Goal: Task Accomplishment & Management: Use online tool/utility

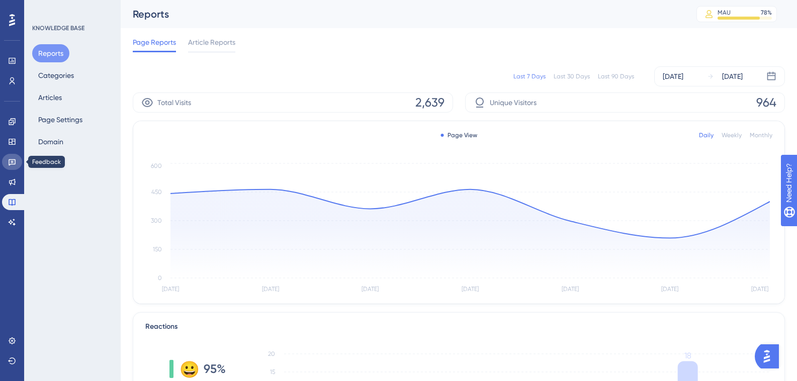
click at [14, 169] on link at bounding box center [12, 162] width 20 height 16
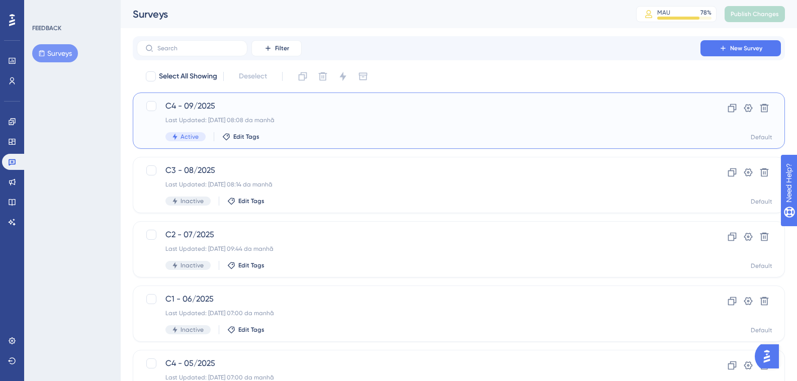
click at [324, 107] on span "C4 - 09/2025" at bounding box center [418, 106] width 506 height 12
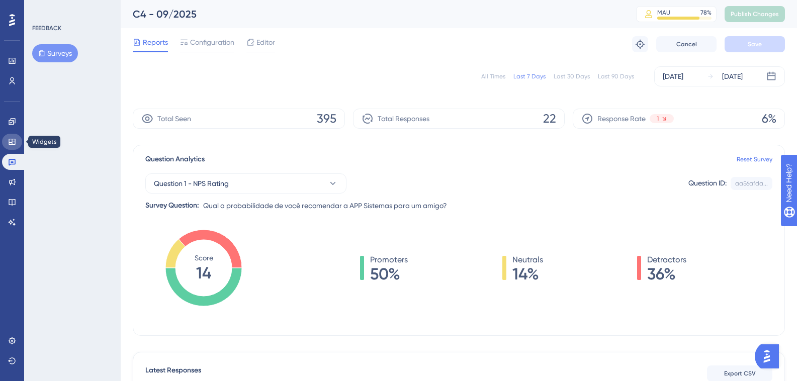
click at [11, 141] on icon at bounding box center [12, 142] width 8 height 8
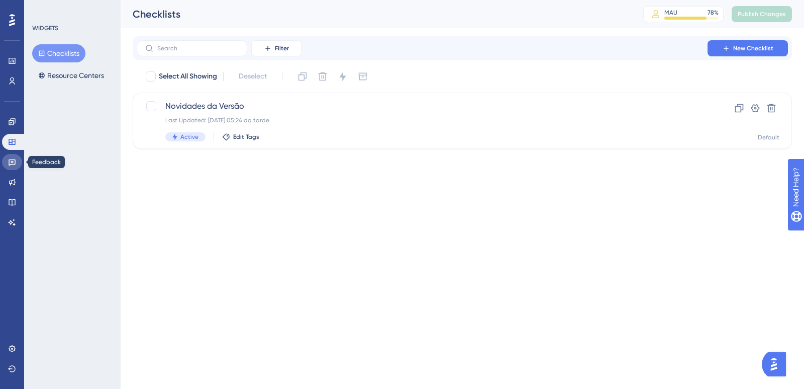
click at [14, 166] on link at bounding box center [12, 162] width 20 height 16
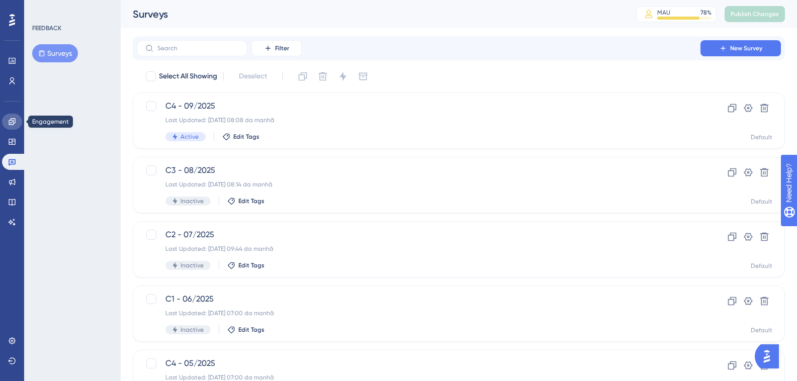
click at [15, 122] on icon at bounding box center [12, 121] width 7 height 7
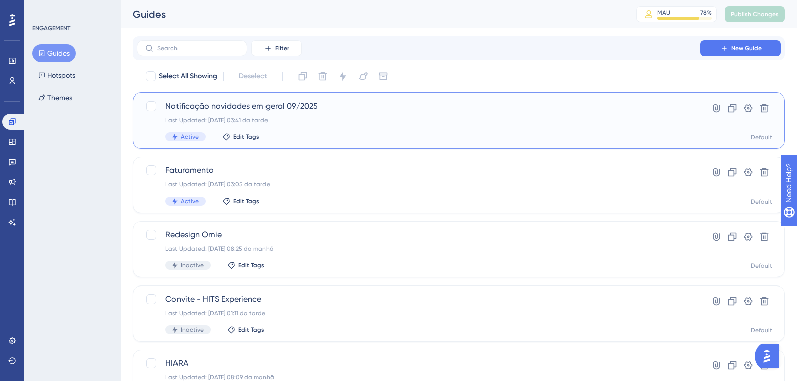
click at [334, 114] on div "Notificação novidades em geral 09/2025 Last Updated: 19.09.2025 03:41 da tarde …" at bounding box center [418, 120] width 506 height 41
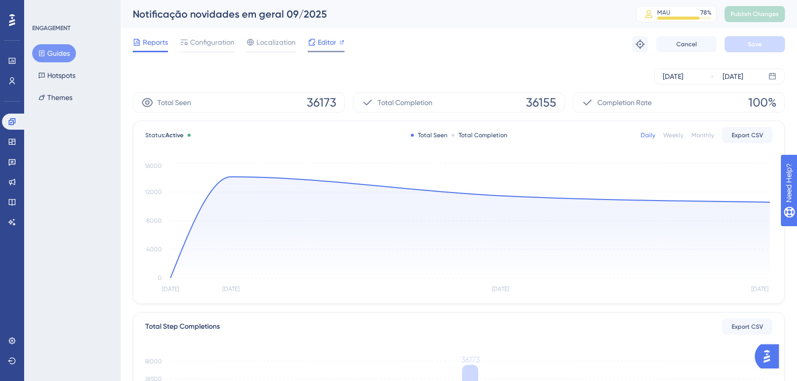
click at [322, 39] on span "Editor" at bounding box center [327, 42] width 19 height 12
click at [188, 42] on div "Configuration" at bounding box center [207, 42] width 54 height 12
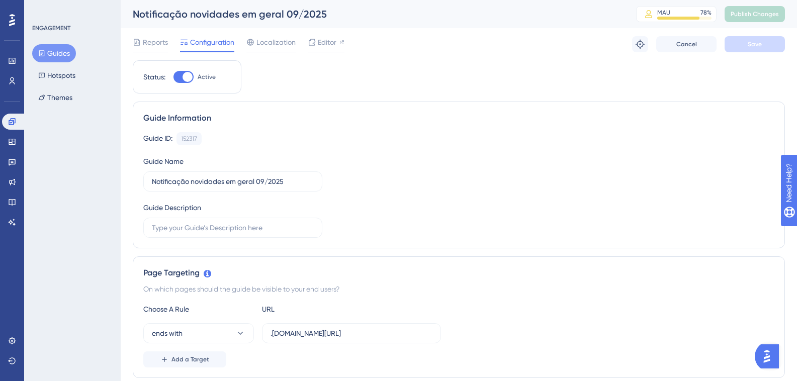
click at [185, 75] on div at bounding box center [187, 77] width 10 height 10
click at [173, 77] on input "Active" at bounding box center [173, 77] width 1 height 1
checkbox input "false"
click at [768, 45] on button "Save" at bounding box center [754, 44] width 60 height 16
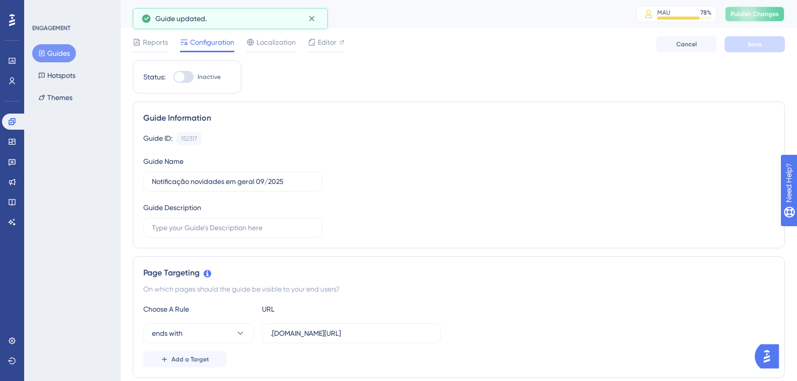
click at [761, 15] on span "Publish Changes" at bounding box center [754, 14] width 48 height 8
click at [45, 52] on icon at bounding box center [41, 53] width 7 height 7
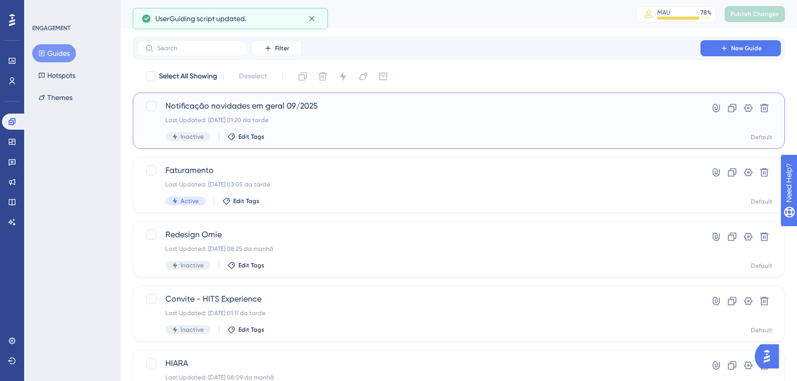
click at [254, 114] on div "Notificação novidades em geral 09/2025 Last Updated: 22.09.2025 01:20 da tarde …" at bounding box center [418, 120] width 506 height 41
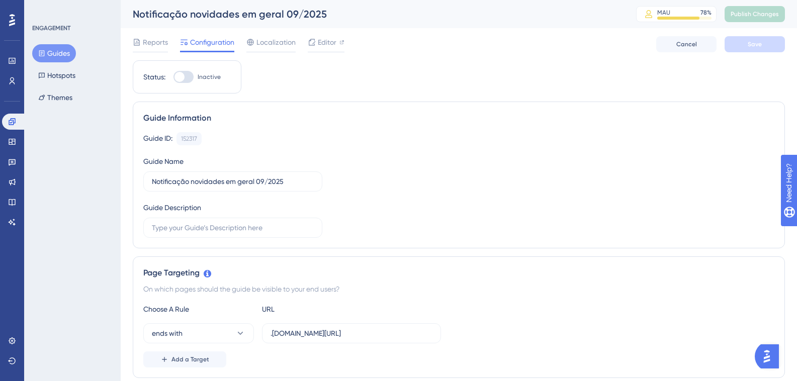
click at [59, 54] on button "Guides" at bounding box center [54, 53] width 44 height 18
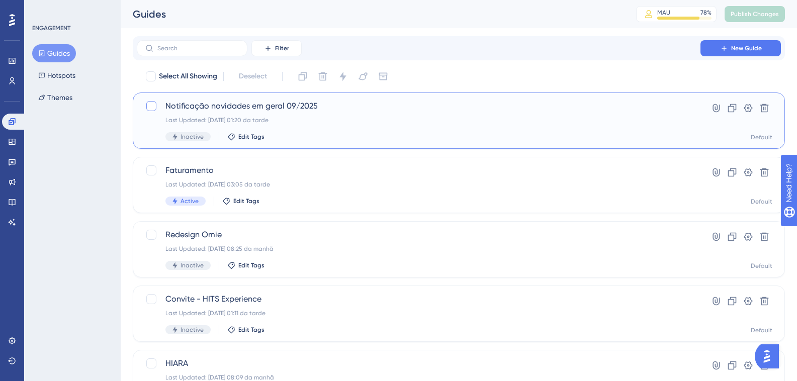
click at [149, 110] on div at bounding box center [151, 106] width 10 height 10
checkbox input "true"
click at [310, 74] on button at bounding box center [303, 76] width 16 height 16
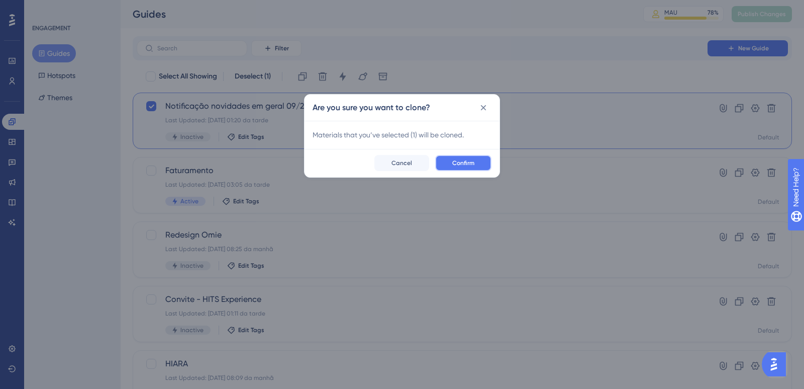
click at [470, 167] on button "Confirm" at bounding box center [463, 163] width 56 height 16
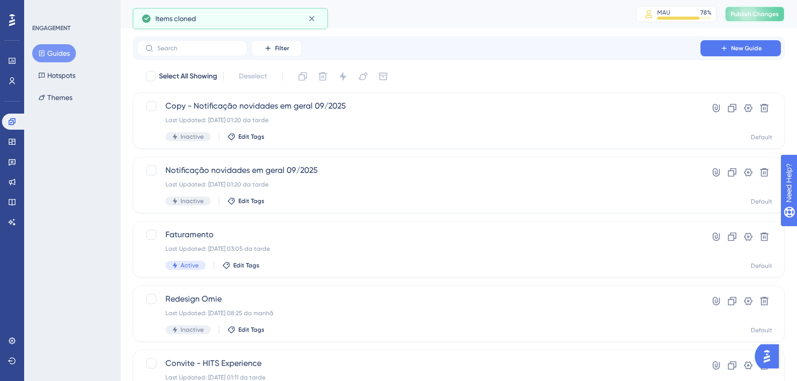
click at [764, 13] on span "Publish Changes" at bounding box center [754, 14] width 48 height 8
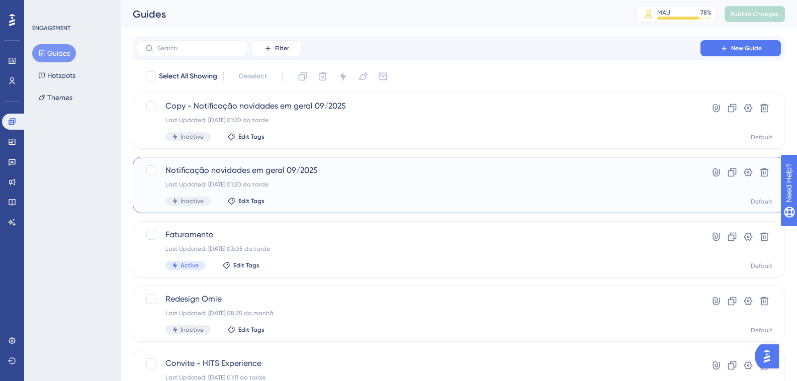
click at [323, 175] on span "Notificação novidades em geral 09/2025" at bounding box center [418, 170] width 506 height 12
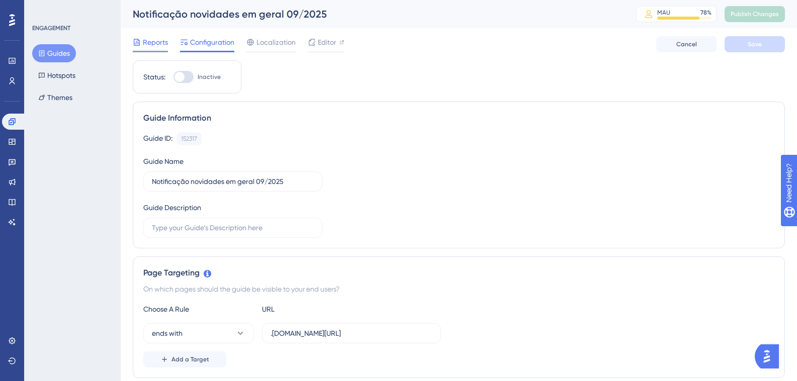
click at [142, 38] on div "Reports" at bounding box center [150, 42] width 35 height 12
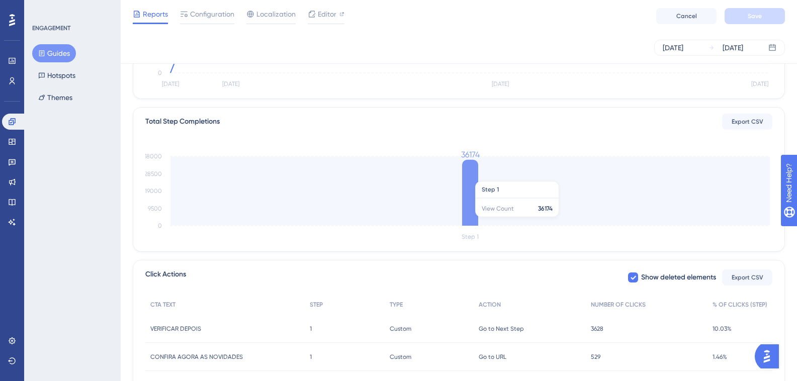
scroll to position [256, 0]
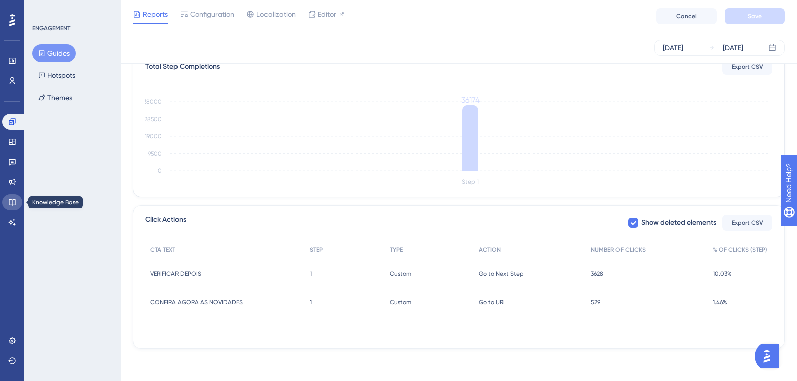
click at [19, 203] on link at bounding box center [12, 202] width 20 height 16
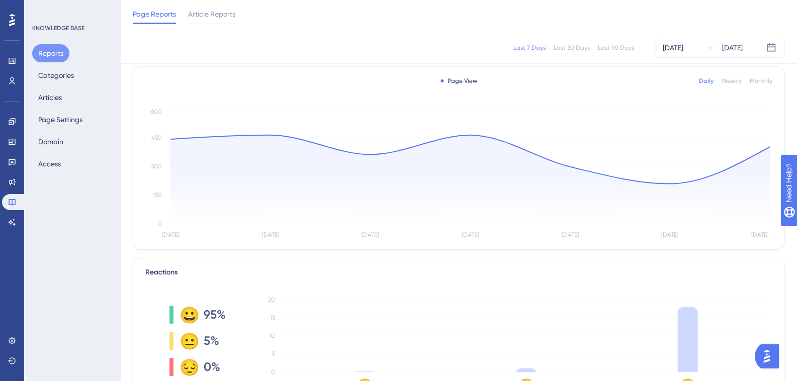
scroll to position [151, 0]
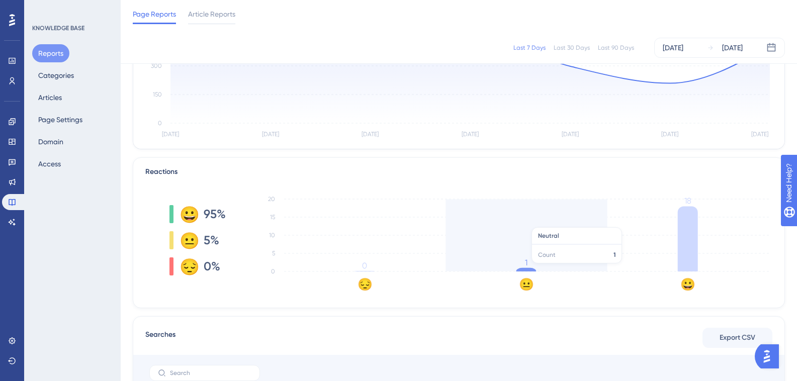
click at [527, 268] on icon at bounding box center [526, 270] width 20 height 4
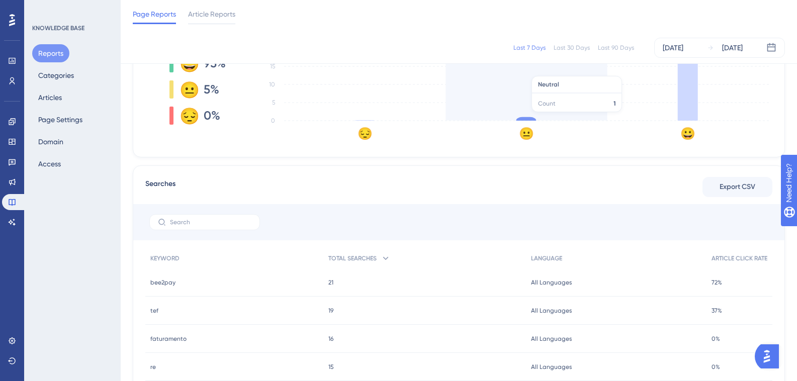
click at [528, 117] on icon at bounding box center [526, 119] width 20 height 4
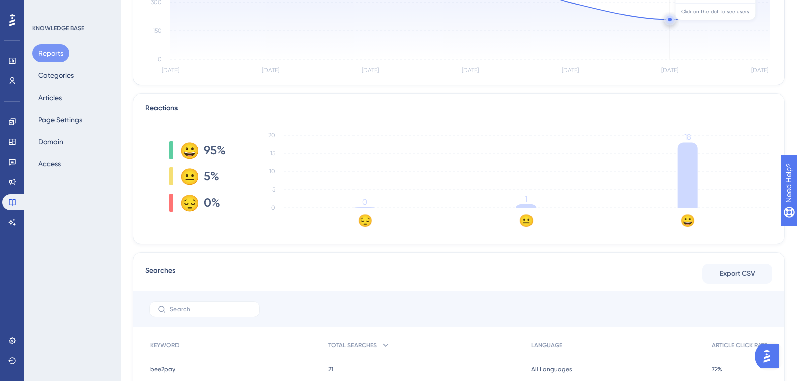
scroll to position [0, 0]
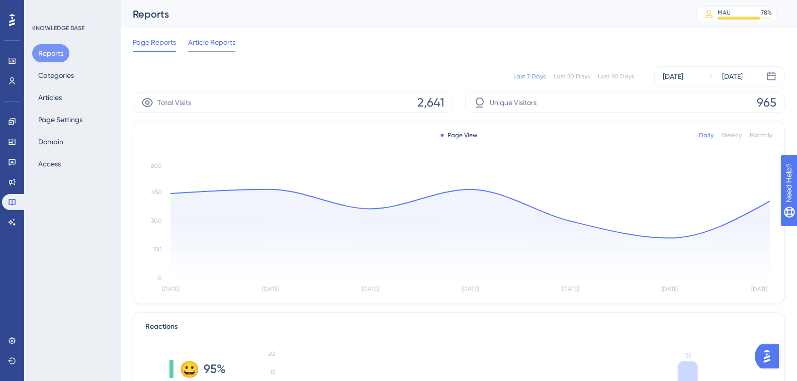
click at [201, 43] on span "Article Reports" at bounding box center [211, 42] width 47 height 12
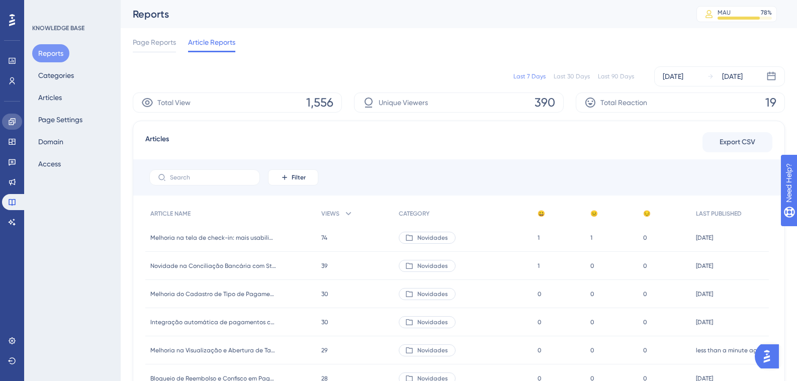
click at [11, 122] on icon at bounding box center [12, 122] width 8 height 8
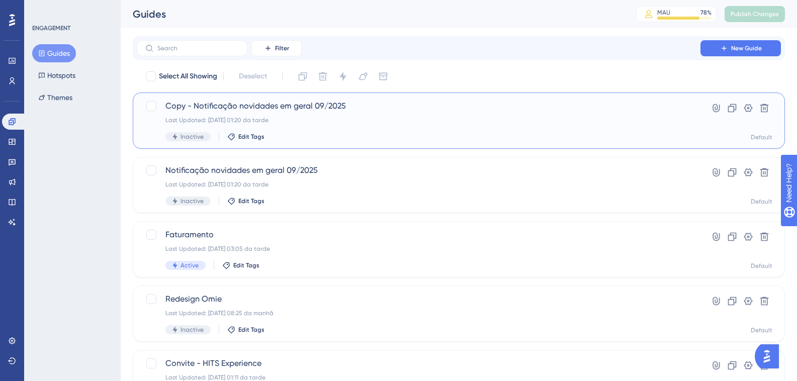
click at [290, 105] on span "Copy - Notificação novidades em geral 09/2025" at bounding box center [418, 106] width 506 height 12
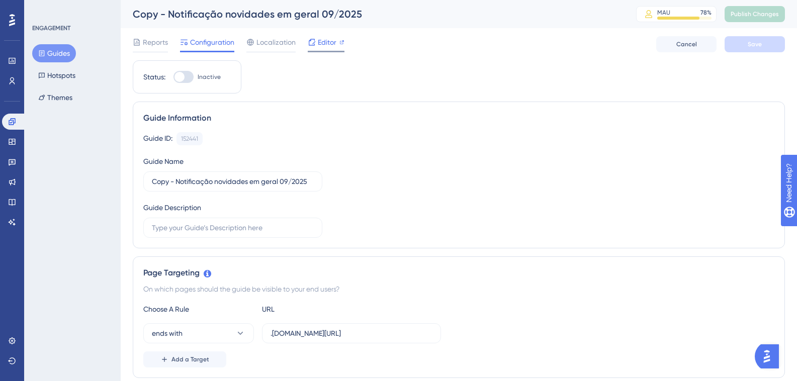
click at [331, 40] on span "Editor" at bounding box center [327, 42] width 19 height 12
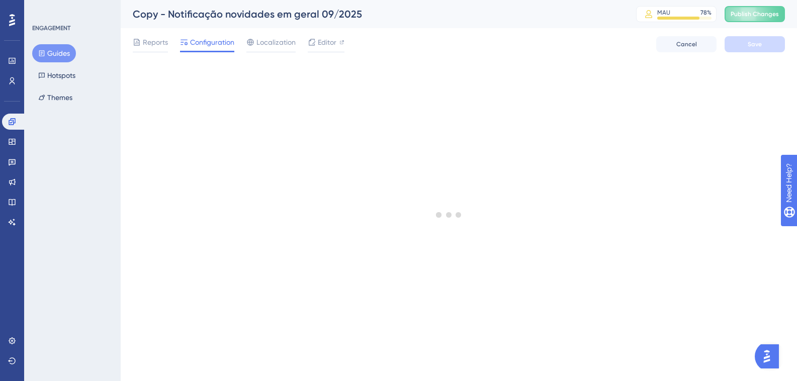
click at [52, 55] on button "Guides" at bounding box center [54, 53] width 44 height 18
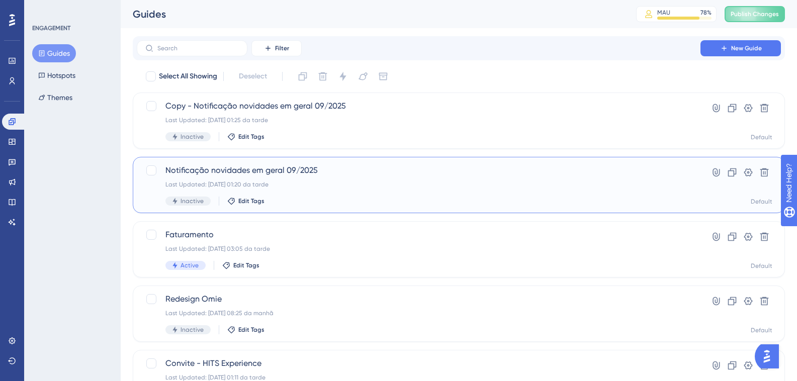
click at [341, 182] on div "Last Updated: 22.09.2025 01:20 da tarde" at bounding box center [418, 184] width 506 height 8
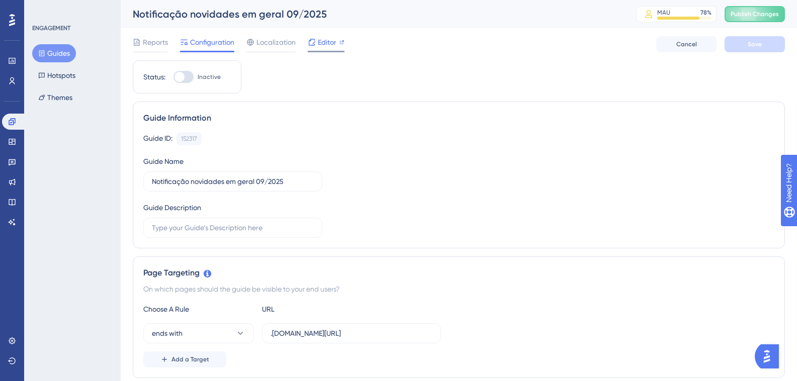
click at [330, 42] on span "Editor" at bounding box center [327, 42] width 19 height 12
click at [157, 41] on span "Reports" at bounding box center [155, 42] width 25 height 12
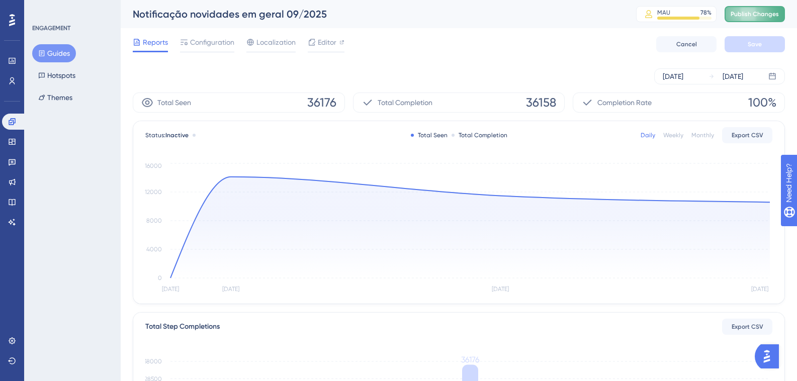
click at [755, 11] on span "Publish Changes" at bounding box center [754, 14] width 48 height 8
click at [10, 121] on icon at bounding box center [12, 121] width 7 height 7
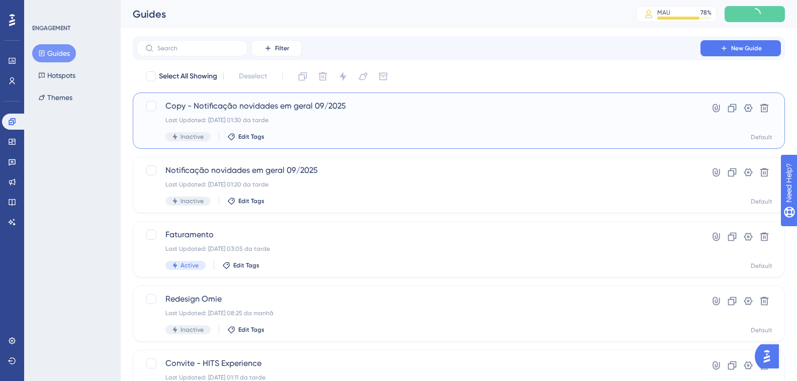
click at [316, 119] on div "Last Updated: 22.09.2025 01:30 da tarde" at bounding box center [418, 120] width 506 height 8
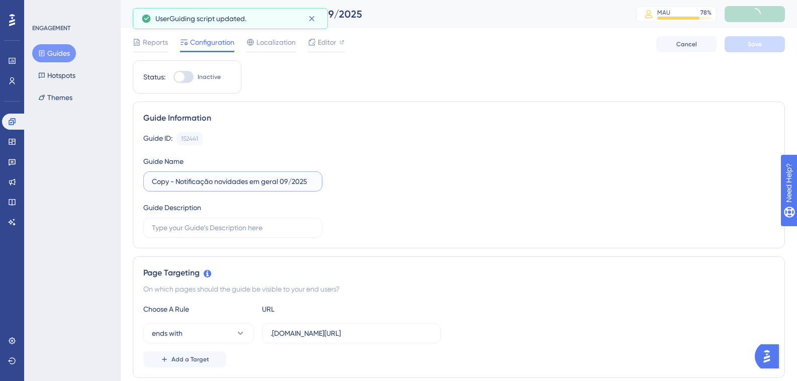
click at [232, 177] on input "Copy - Notificação novidades em geral 09/2025" at bounding box center [233, 181] width 162 height 11
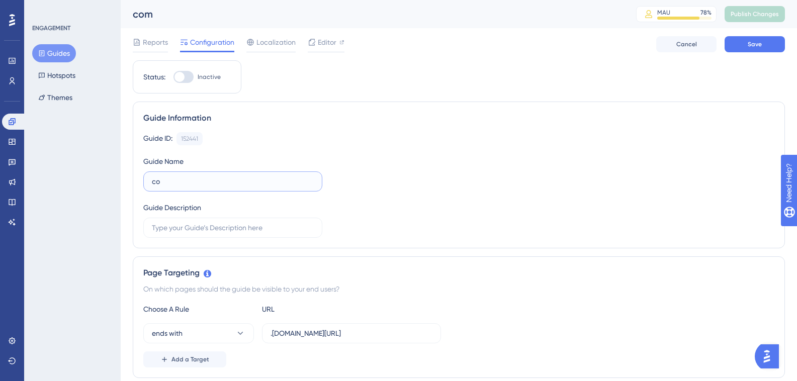
type input "c"
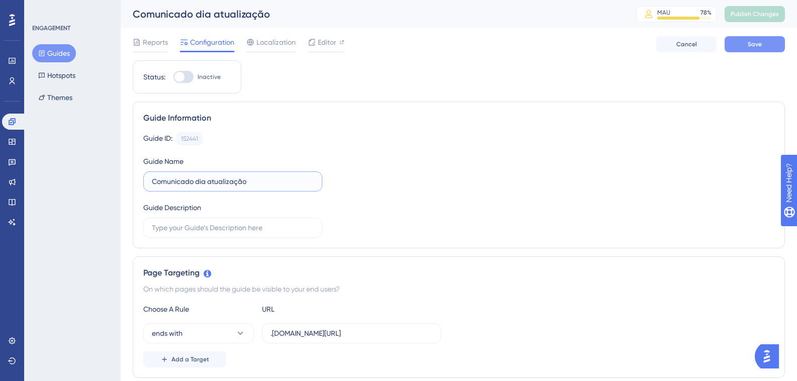
type input "Comunicado dia atualização"
click at [751, 45] on span "Save" at bounding box center [754, 44] width 14 height 8
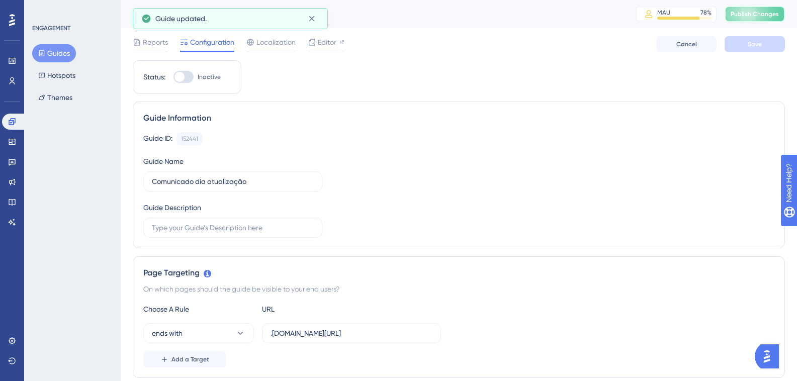
click at [755, 15] on span "Publish Changes" at bounding box center [754, 14] width 48 height 8
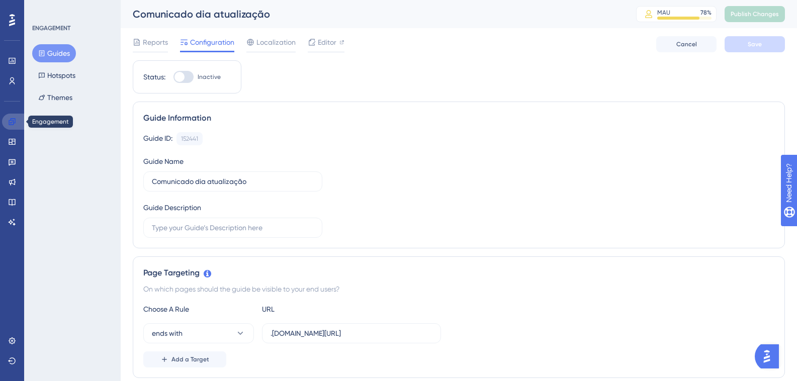
click at [14, 125] on icon at bounding box center [12, 121] width 7 height 7
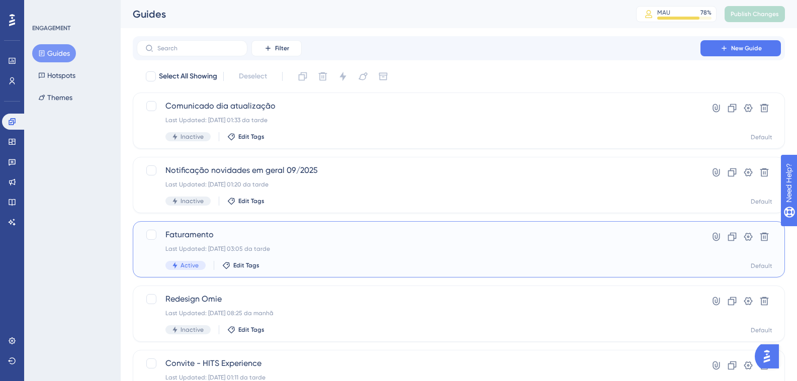
click at [320, 250] on div "Last Updated: 19.09.2025 03:05 da tarde" at bounding box center [418, 249] width 506 height 8
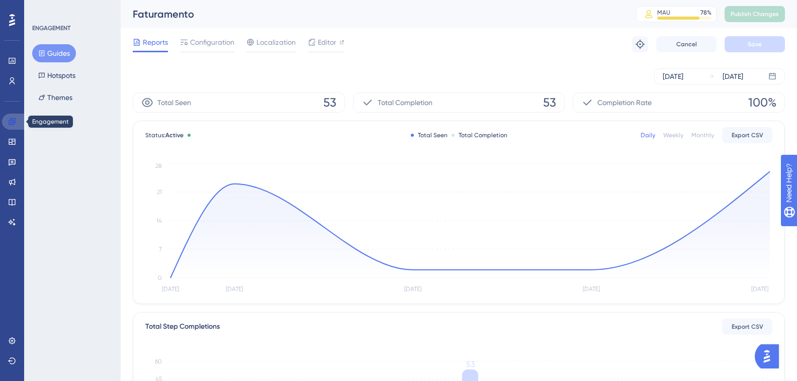
click at [13, 125] on icon at bounding box center [12, 122] width 8 height 8
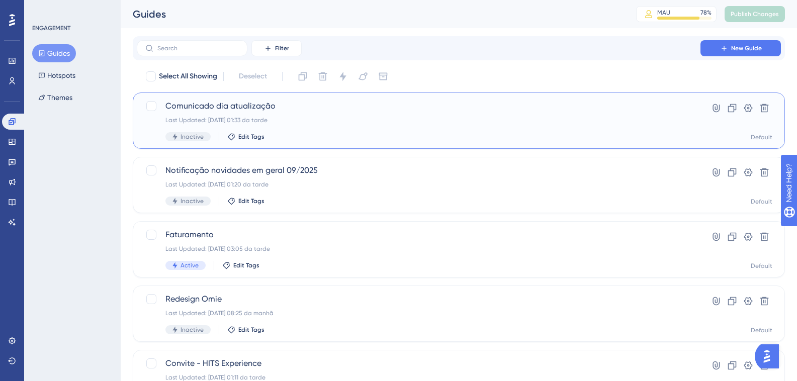
click at [206, 107] on span "Comunicado dia atualização" at bounding box center [418, 106] width 506 height 12
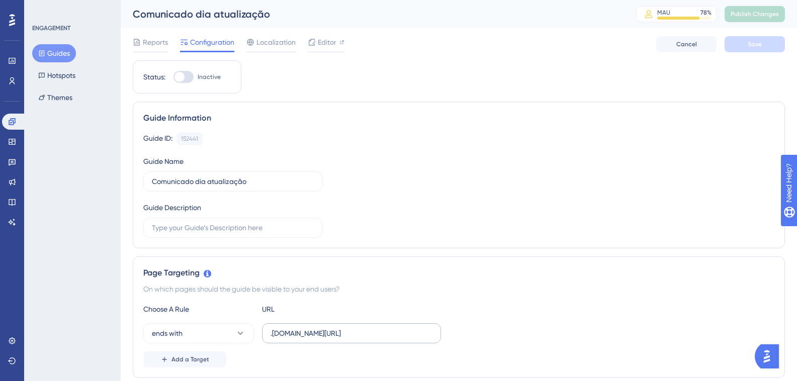
scroll to position [151, 0]
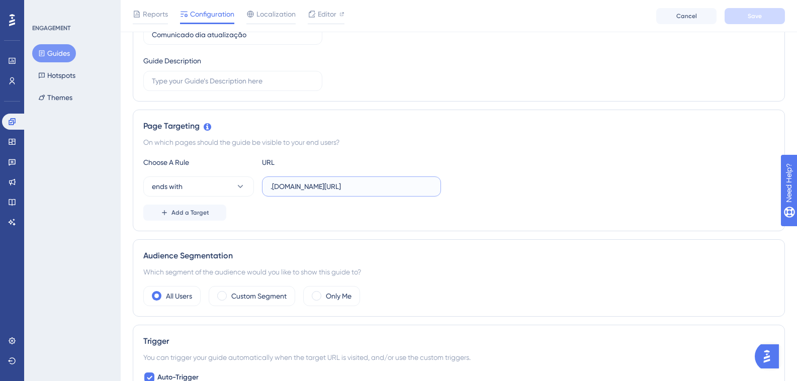
click at [275, 185] on input ".hitspms.net/#/home" at bounding box center [351, 186] width 162 height 11
paste input "dallonder"
drag, startPoint x: 393, startPoint y: 188, endPoint x: 260, endPoint y: 195, distance: 132.9
click at [260, 195] on div "ends with dallonder.hitspms.net/#/home" at bounding box center [292, 186] width 298 height 20
type input "dallonder.hitspms.net/#/home"
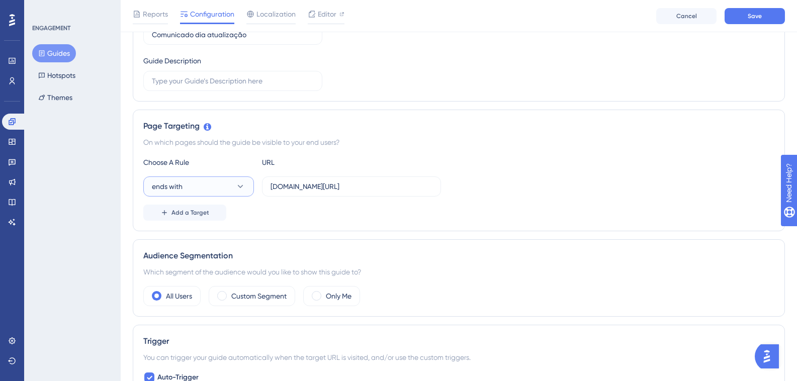
click at [207, 187] on button "ends with" at bounding box center [198, 186] width 111 height 20
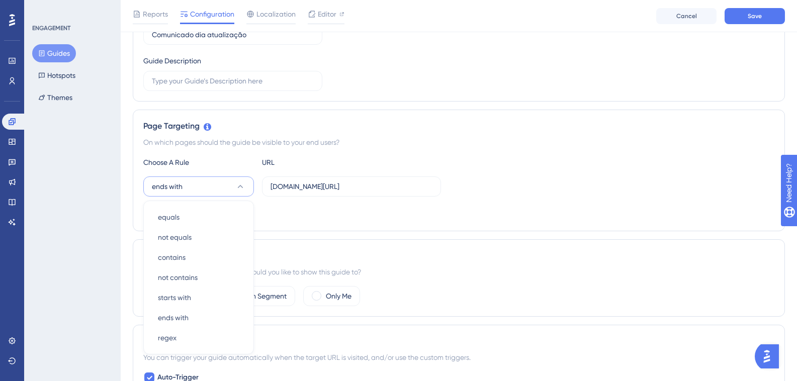
scroll to position [238, 0]
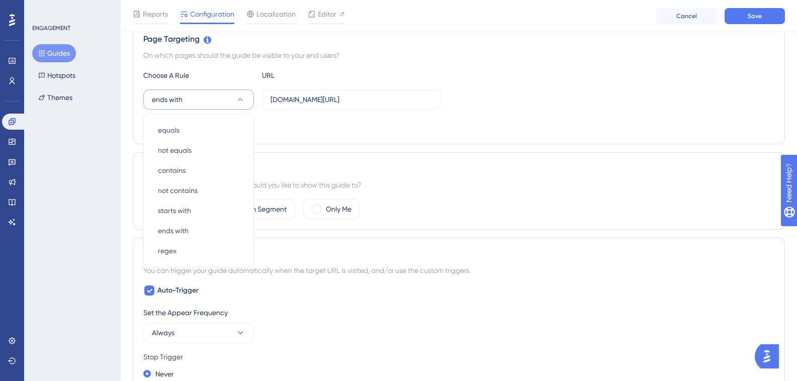
click at [555, 95] on div "ends with equals equals not equals not equals contains contains not contains no…" at bounding box center [458, 99] width 631 height 20
click at [176, 120] on button "Add a Target" at bounding box center [184, 126] width 83 height 16
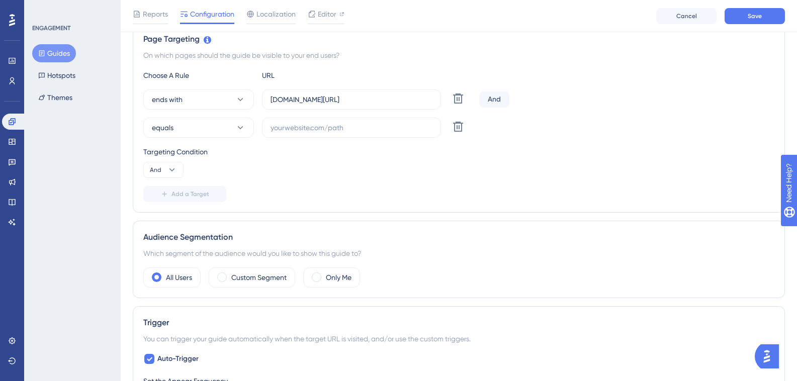
click at [493, 99] on div "And" at bounding box center [494, 99] width 30 height 16
click at [163, 170] on button "And" at bounding box center [163, 170] width 40 height 16
click at [165, 216] on div "Or Or" at bounding box center [163, 219] width 19 height 20
click at [306, 118] on label at bounding box center [351, 128] width 179 height 20
click at [306, 122] on input "text" at bounding box center [351, 127] width 162 height 11
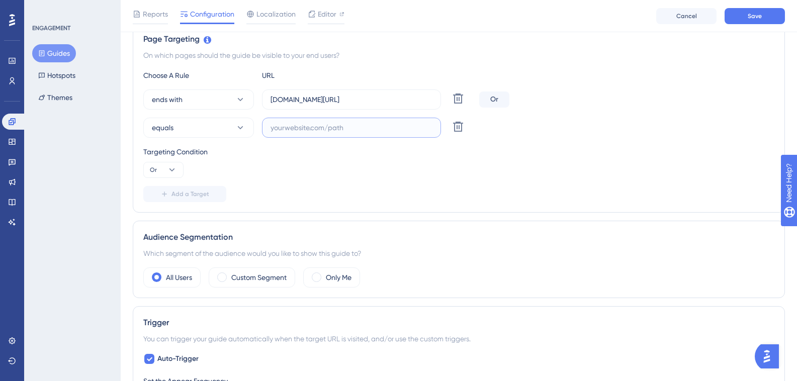
paste input "dallonder.hitspms.net/#/home"
type input "dallonder.hitspms.net/#/home"
click at [167, 138] on div "Choose A Rule URL ends with dallonder.hitspms.net/#/home Delete Or equals dallo…" at bounding box center [458, 135] width 631 height 133
click at [167, 132] on span "equals" at bounding box center [163, 128] width 22 height 12
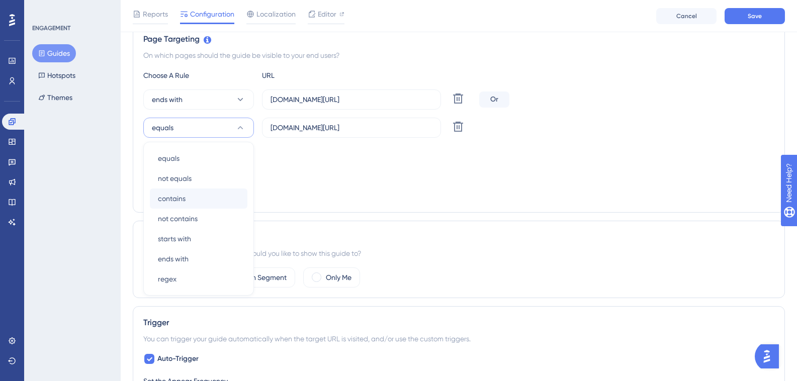
scroll to position [266, 0]
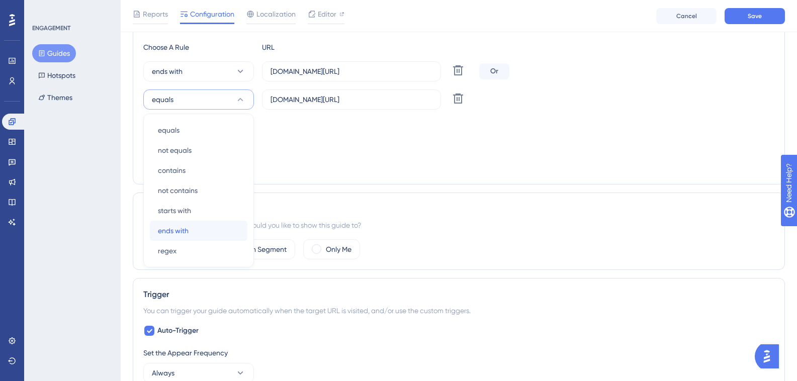
click at [183, 225] on span "ends with" at bounding box center [173, 231] width 31 height 12
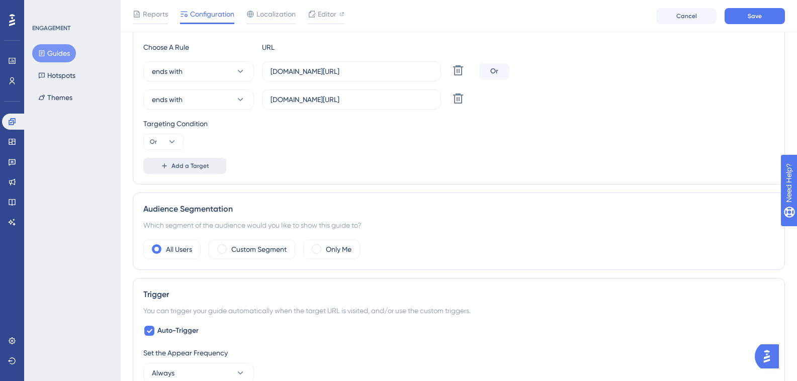
click at [171, 164] on button "Add a Target" at bounding box center [184, 166] width 83 height 16
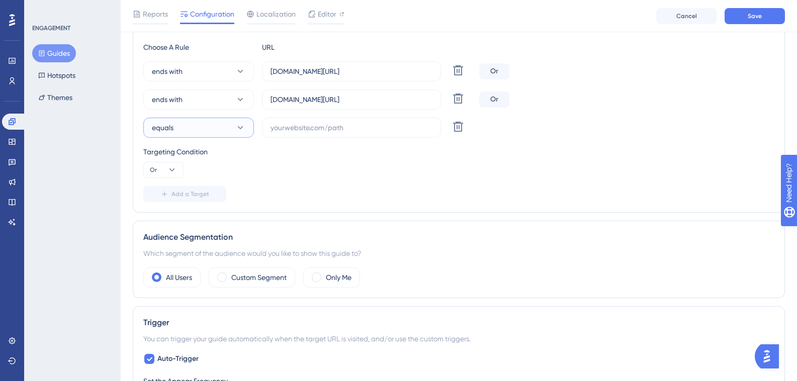
click at [175, 128] on button "equals" at bounding box center [198, 128] width 111 height 20
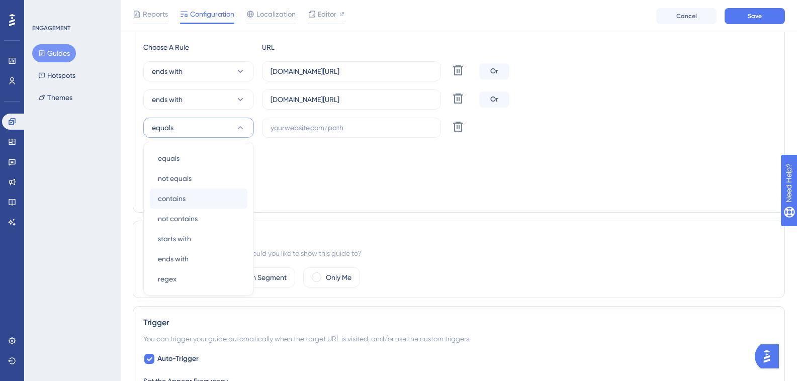
scroll to position [294, 0]
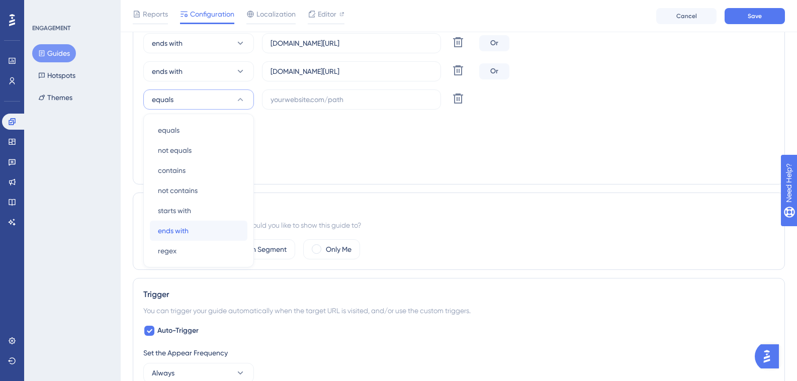
click at [194, 232] on div "ends with ends with" at bounding box center [198, 231] width 81 height 20
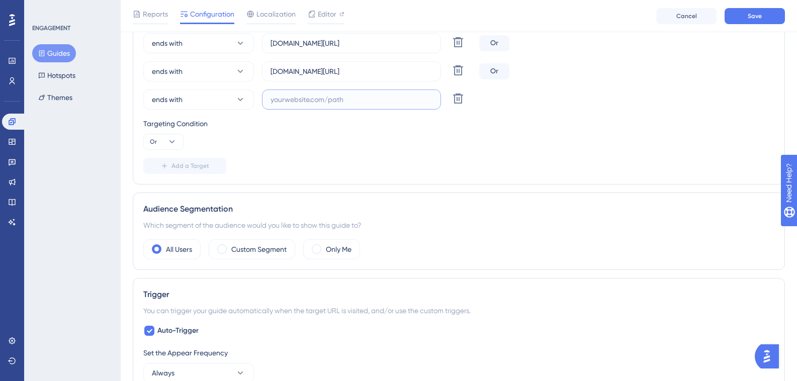
click at [318, 103] on input "text" at bounding box center [351, 99] width 162 height 11
paste input "hoteisamazon"
drag, startPoint x: 330, startPoint y: 72, endPoint x: 289, endPoint y: 72, distance: 41.7
click at [289, 72] on input "dallonder.hitspms.net/#/home" at bounding box center [351, 71] width 162 height 11
click at [348, 77] on label "dallonder.hitspms.net/#/home" at bounding box center [351, 71] width 179 height 20
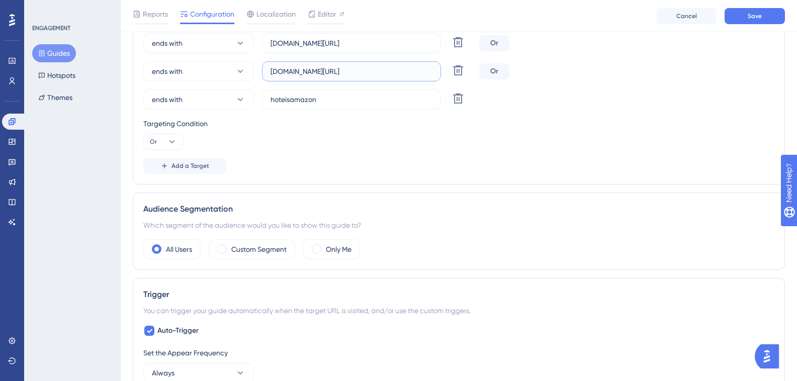
click at [348, 77] on input "dallonder.hitspms.net/#/home" at bounding box center [351, 71] width 162 height 11
click at [363, 73] on input "dallonder.hitspms.net/#/home" at bounding box center [351, 71] width 162 height 11
click at [374, 73] on input "dallonder.hitspms.net/#/home" at bounding box center [351, 71] width 162 height 11
drag, startPoint x: 374, startPoint y: 74, endPoint x: 302, endPoint y: 73, distance: 72.4
click at [302, 73] on input "dallonder.hitspms.net/#/home" at bounding box center [351, 71] width 162 height 11
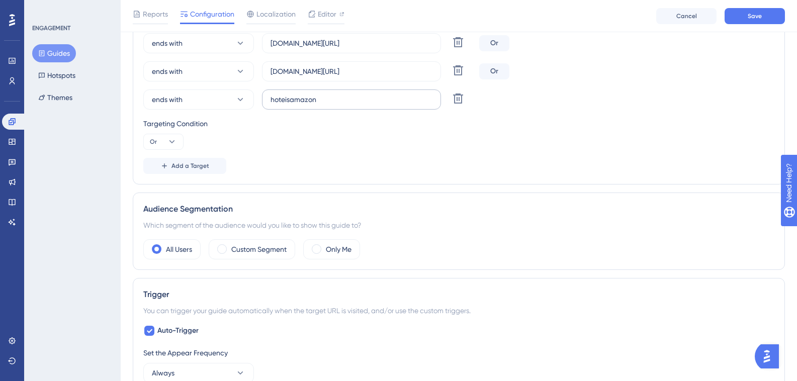
click at [342, 105] on label "hoteisamazon" at bounding box center [351, 99] width 179 height 20
click at [342, 105] on input "hoteisamazon" at bounding box center [351, 99] width 162 height 11
paste input ".hitspms.net/#/home"
type input "hoteisamazon.hitspms.net/#/home"
click at [181, 164] on span "Add a Target" at bounding box center [190, 166] width 38 height 8
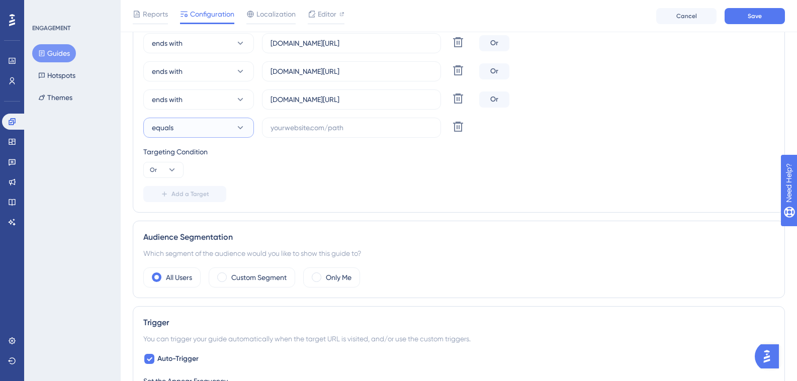
click at [241, 120] on button "equals" at bounding box center [198, 128] width 111 height 20
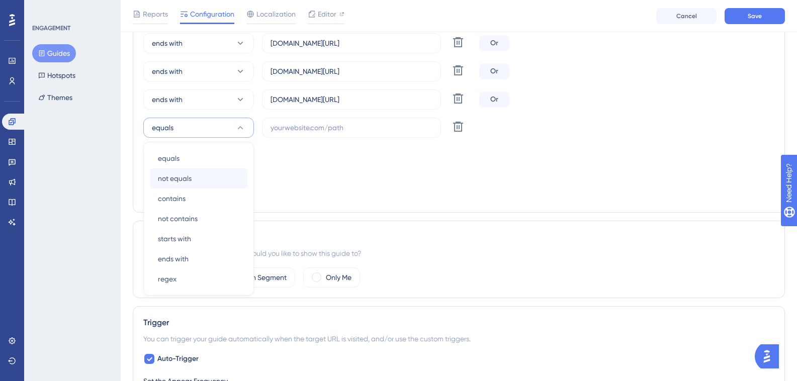
scroll to position [322, 0]
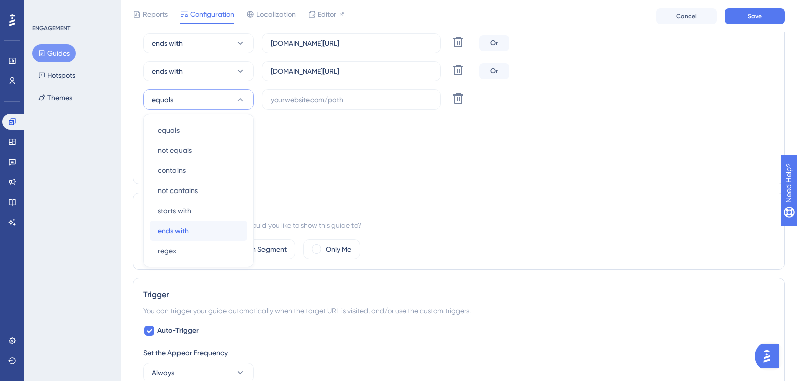
click at [219, 229] on div "ends with ends with" at bounding box center [198, 231] width 81 height 20
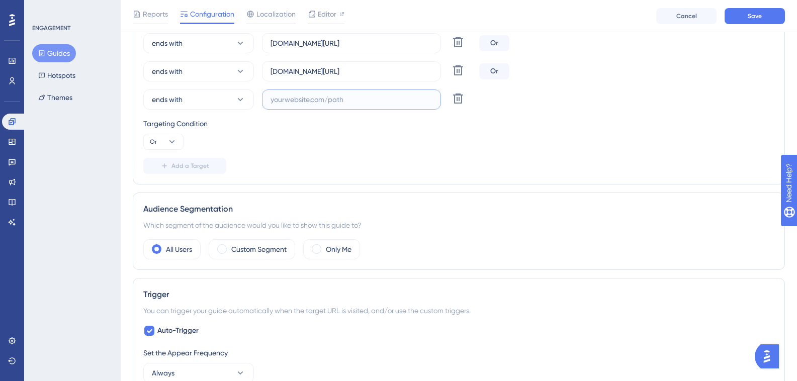
click at [333, 105] on input "text" at bounding box center [351, 99] width 162 height 11
paste input ".hitspms.net/#/home"
paste input "hotelpinheiro"
type input "hotelpinheiro.hitspms.net/#/home"
click at [164, 159] on button "Add a Target" at bounding box center [184, 166] width 83 height 16
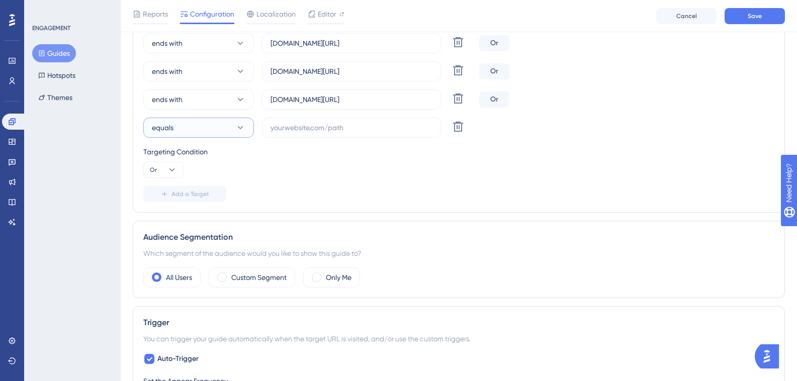
click at [187, 137] on button "equals" at bounding box center [198, 128] width 111 height 20
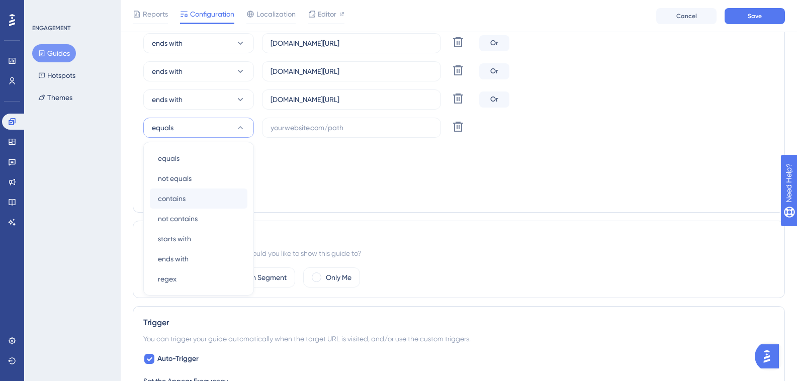
scroll to position [350, 0]
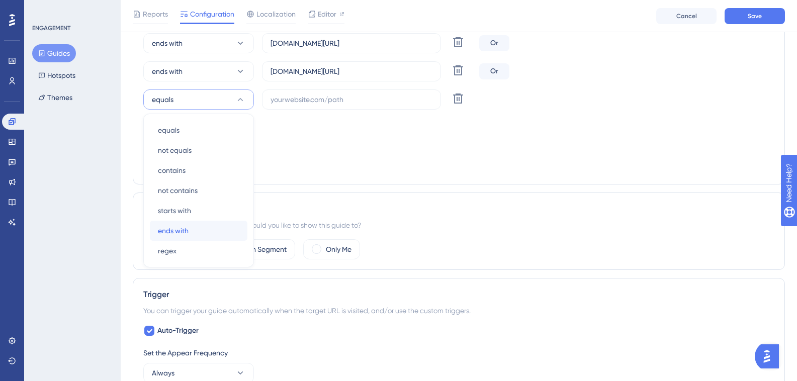
click at [205, 232] on div "ends with ends with" at bounding box center [198, 231] width 81 height 20
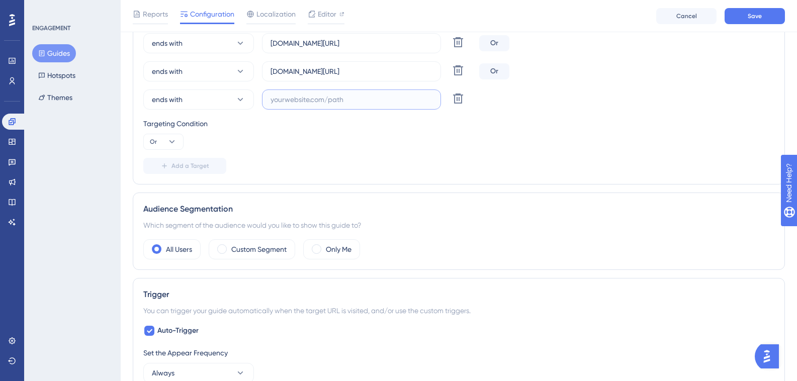
click at [402, 100] on input "text" at bounding box center [351, 99] width 162 height 11
paste input "minaspalace"
drag, startPoint x: 314, startPoint y: 71, endPoint x: 404, endPoint y: 72, distance: 90.5
click at [404, 72] on input "hotelpinheiro.hitspms.net/#/home" at bounding box center [351, 71] width 162 height 11
click at [371, 104] on input "minaspalace" at bounding box center [351, 99] width 162 height 11
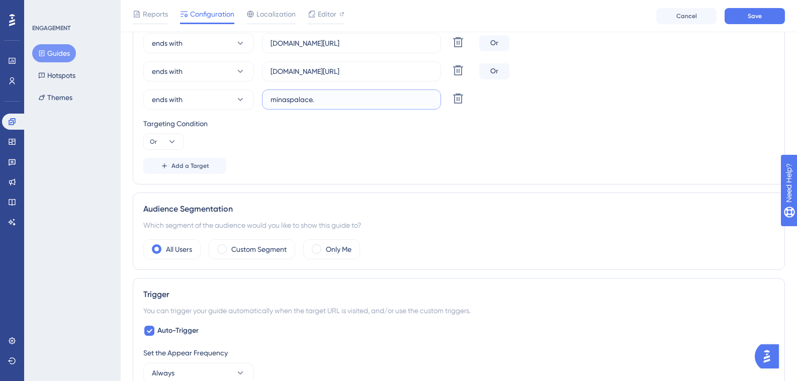
paste input "hitspms.net/#/home"
type input "minaspalace.hitspms.net/#/home"
click at [204, 166] on span "Add a Target" at bounding box center [190, 166] width 38 height 8
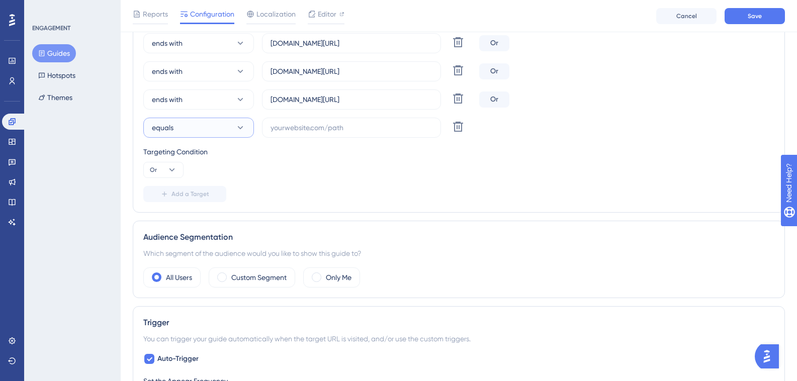
click at [198, 131] on button "equals" at bounding box center [198, 128] width 111 height 20
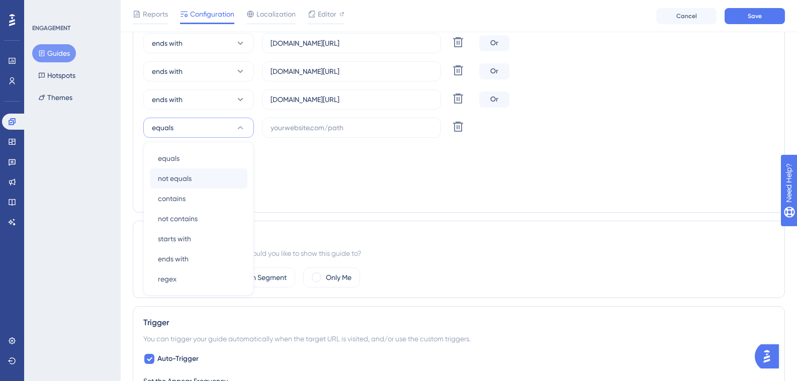
scroll to position [378, 0]
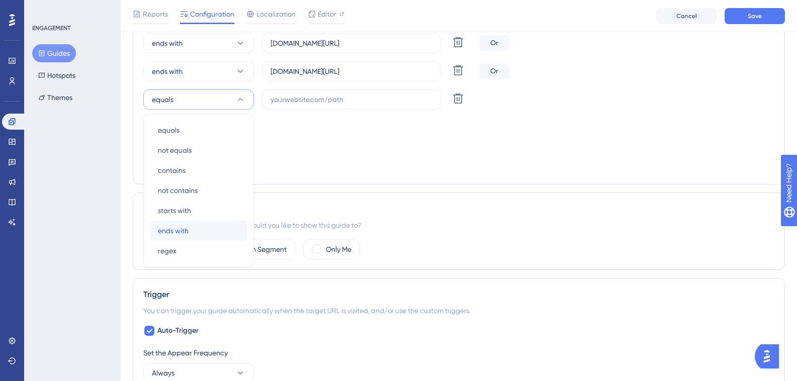
click at [197, 229] on div "ends with ends with" at bounding box center [198, 231] width 81 height 20
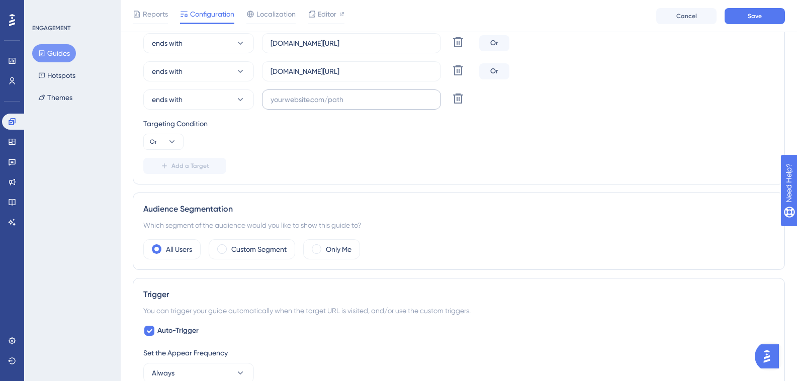
click at [360, 92] on label at bounding box center [351, 99] width 179 height 20
click at [360, 94] on input "text" at bounding box center [351, 99] width 162 height 11
paste input "farialimaflat"
drag, startPoint x: 313, startPoint y: 73, endPoint x: 425, endPoint y: 71, distance: 112.1
click at [425, 71] on input "minaspalace.hitspms.net/#/home" at bounding box center [351, 71] width 162 height 11
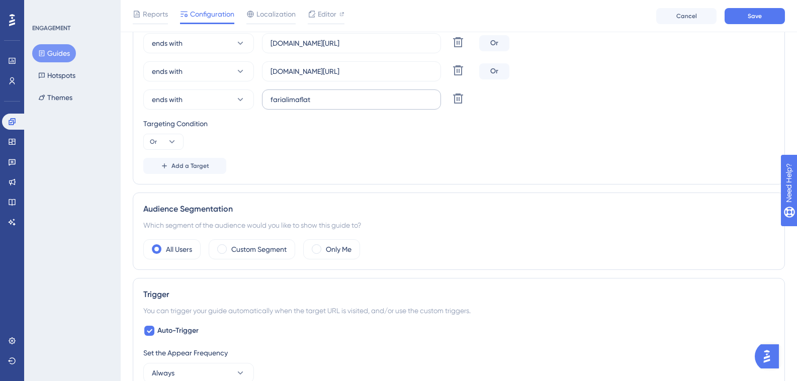
click at [369, 93] on label "farialimaflat" at bounding box center [351, 99] width 179 height 20
click at [369, 94] on input "farialimaflat" at bounding box center [351, 99] width 162 height 11
paste input "hitspms.net/#/home"
type input "farialimaflat.hitspms.net/#/home"
click at [197, 174] on div "Page Targeting On which pages should the guide be visible to your end users? Ch…" at bounding box center [459, 33] width 652 height 303
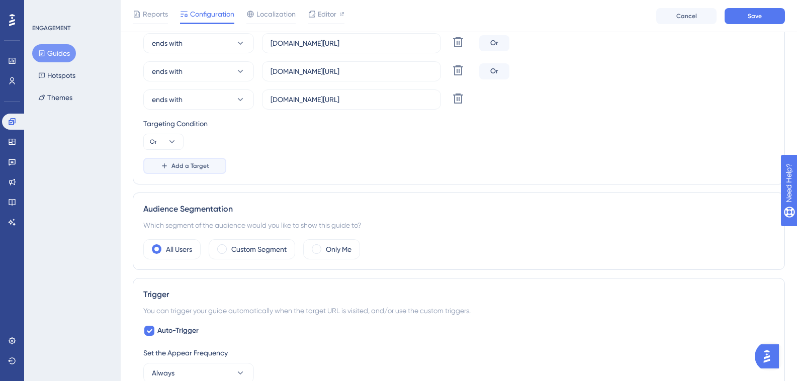
click at [196, 168] on span "Add a Target" at bounding box center [190, 166] width 38 height 8
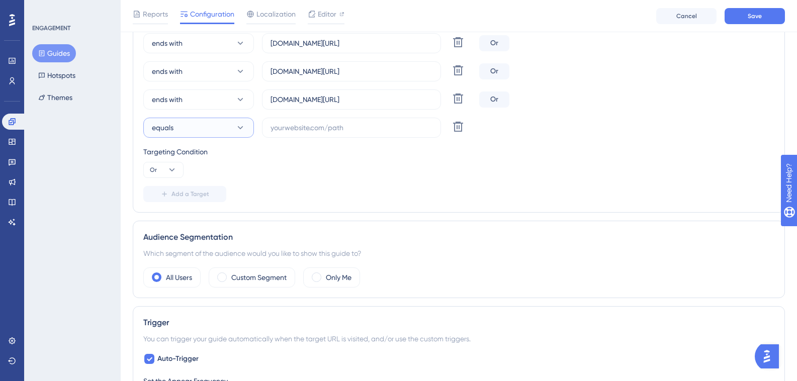
click at [205, 132] on button "equals" at bounding box center [198, 128] width 111 height 20
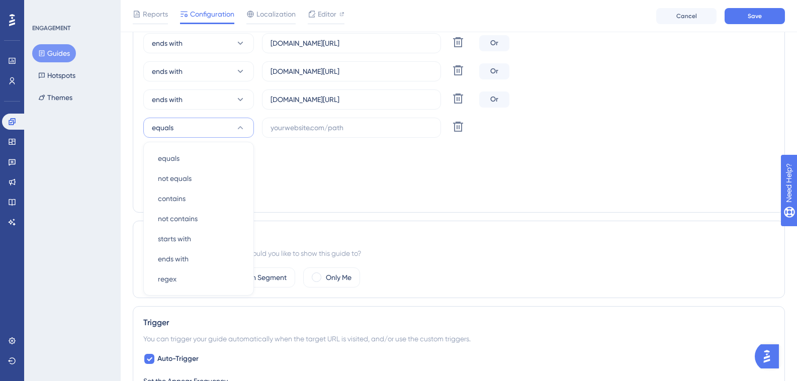
scroll to position [407, 0]
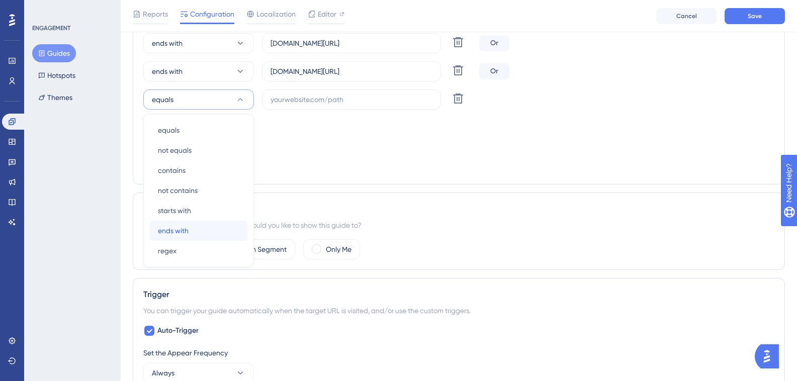
click at [208, 234] on div "ends with ends with" at bounding box center [198, 231] width 81 height 20
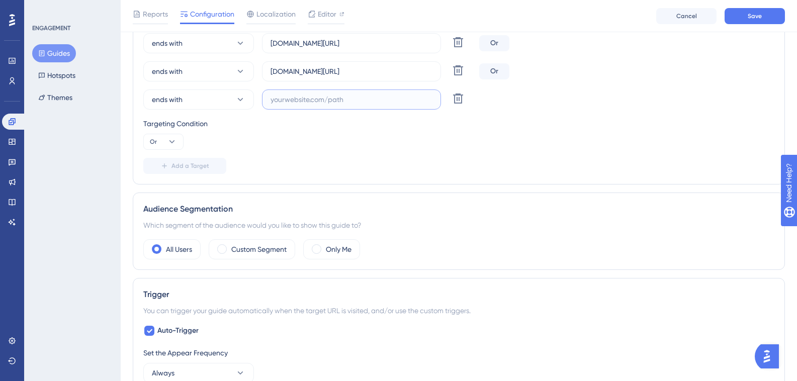
click at [345, 95] on input "text" at bounding box center [351, 99] width 162 height 11
paste input "semprehotel"
drag, startPoint x: 324, startPoint y: 72, endPoint x: 417, endPoint y: 74, distance: 92.5
click at [417, 74] on input "farialimaflat.hitspms.net/#/home" at bounding box center [351, 71] width 162 height 11
click at [373, 99] on input "semprehotel" at bounding box center [351, 99] width 162 height 11
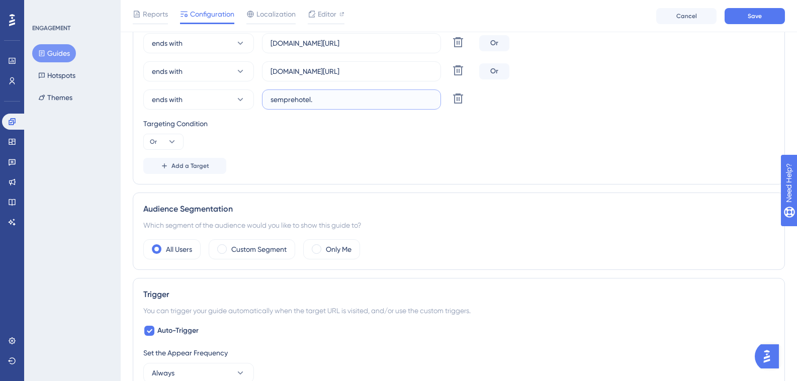
paste input "hitspms.net/#/home"
type input "semprehotel.hitspms.net/#/home"
click at [165, 152] on div "Choose A Rule URL ends with dallonder.hitspms.net/#/home Delete Or ends with da…" at bounding box center [458, 36] width 631 height 273
click at [170, 166] on button "Add a Target" at bounding box center [184, 166] width 83 height 16
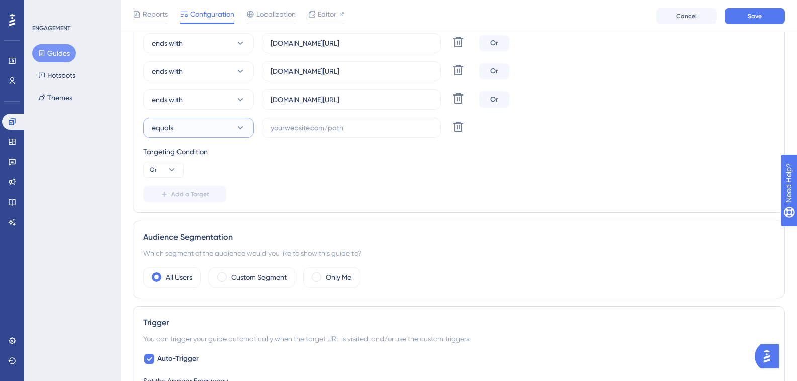
click at [243, 126] on icon at bounding box center [240, 128] width 10 height 10
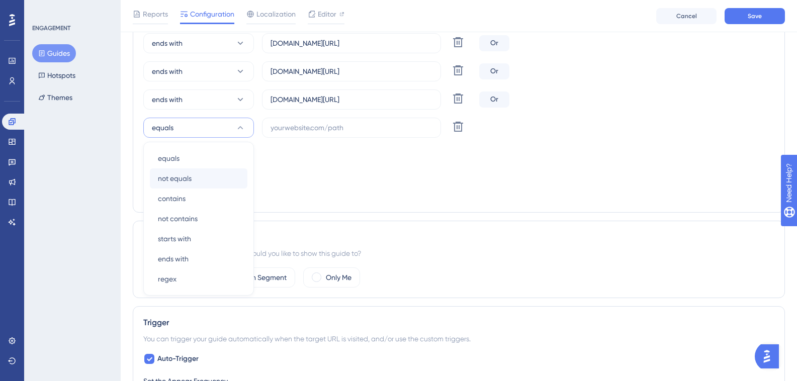
scroll to position [435, 0]
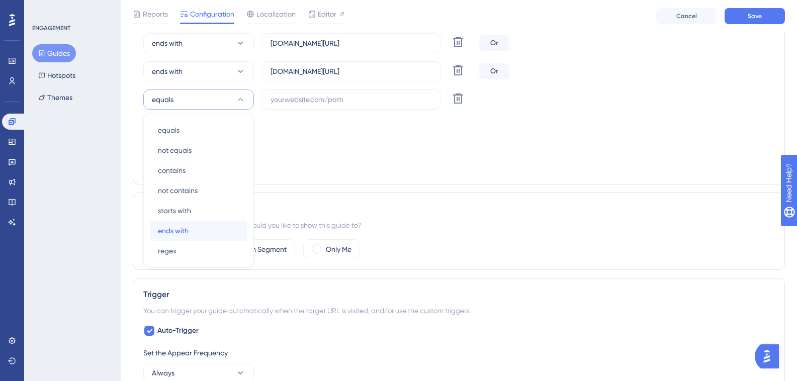
click at [210, 228] on div "ends with ends with" at bounding box center [198, 231] width 81 height 20
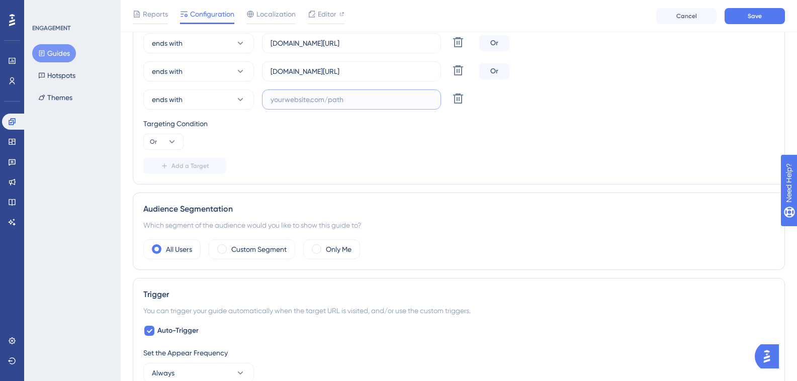
click at [291, 97] on input "text" at bounding box center [351, 99] width 162 height 11
paste input "agulhonhotel"
drag, startPoint x: 311, startPoint y: 73, endPoint x: 398, endPoint y: 74, distance: 86.5
click at [398, 74] on input "semprehotel.hitspms.net/#/home" at bounding box center [351, 71] width 162 height 11
click at [363, 104] on input "agulhonhotel" at bounding box center [351, 99] width 162 height 11
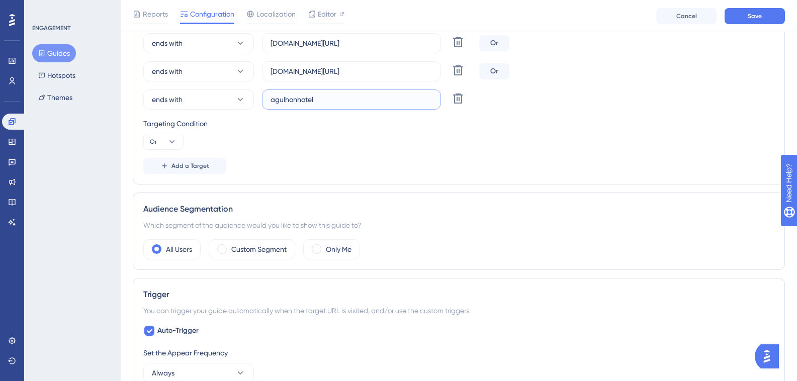
paste input ".hitspms.net/#/home"
type input "agulhonhotel.hitspms.net/#/home"
click at [190, 164] on span "Add a Target" at bounding box center [190, 166] width 38 height 8
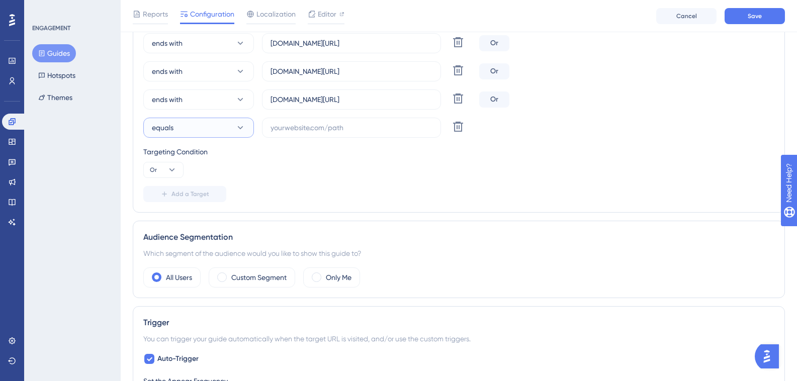
click at [188, 122] on button "equals" at bounding box center [198, 128] width 111 height 20
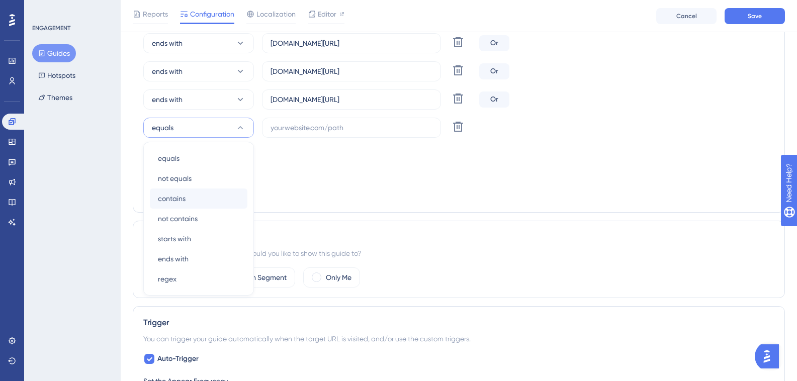
scroll to position [463, 0]
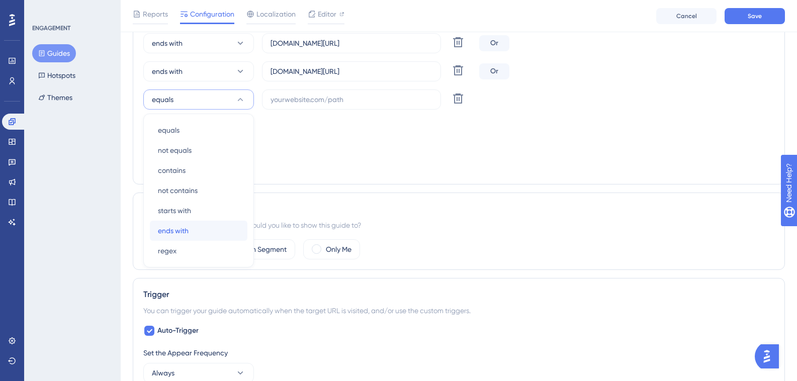
drag, startPoint x: 213, startPoint y: 226, endPoint x: 303, endPoint y: 108, distance: 148.9
click at [214, 224] on div "ends with ends with" at bounding box center [198, 231] width 81 height 20
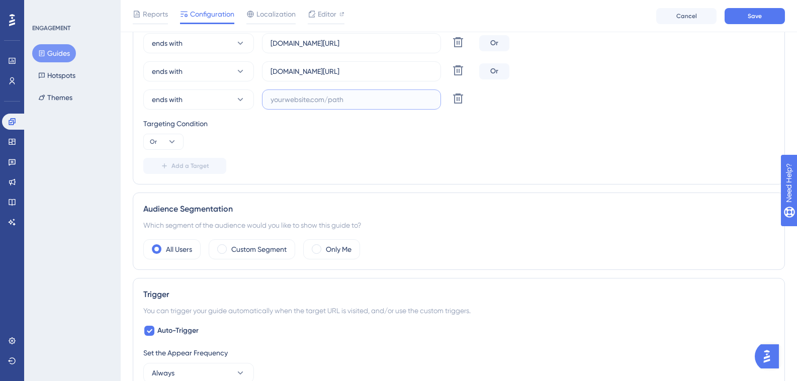
click at [303, 105] on input "text" at bounding box center [351, 99] width 162 height 11
paste input "bahhotel"
drag, startPoint x: 326, startPoint y: 74, endPoint x: 425, endPoint y: 70, distance: 99.1
click at [425, 70] on input "agulhonhotel.hitspms.net/#/home" at bounding box center [351, 71] width 162 height 11
click at [365, 94] on input "bahhotel" at bounding box center [351, 99] width 162 height 11
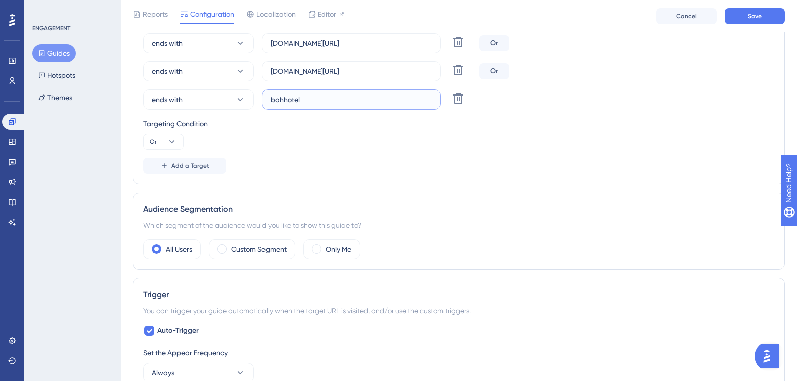
paste input ".hitspms.net/#/home"
type input "bahhotel.hitspms.net/#/home"
click at [196, 164] on span "Add a Target" at bounding box center [190, 166] width 38 height 8
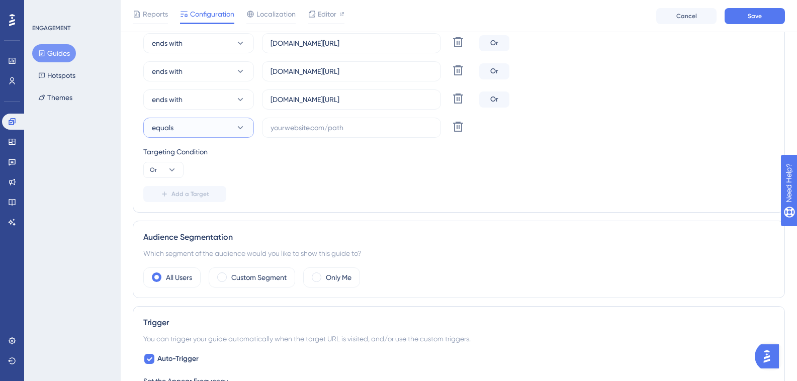
click at [165, 125] on span "equals" at bounding box center [163, 128] width 22 height 12
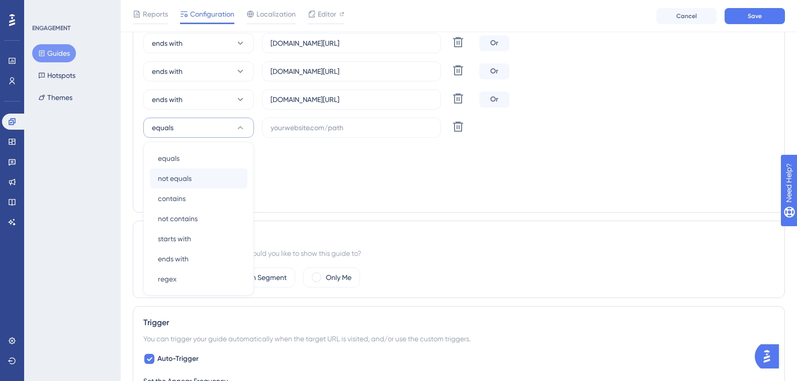
scroll to position [491, 0]
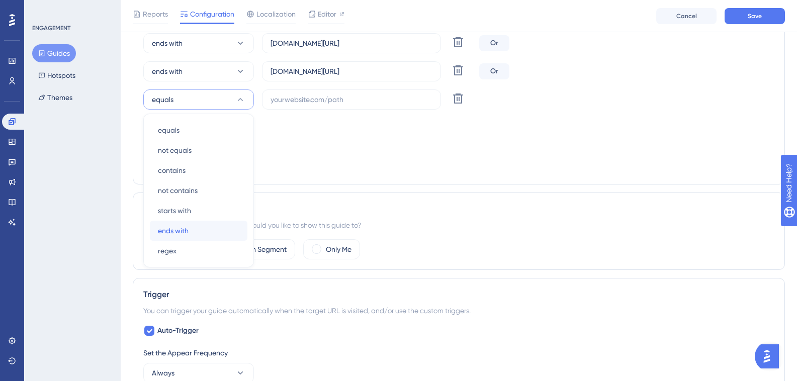
click at [191, 233] on div "ends with ends with" at bounding box center [198, 231] width 81 height 20
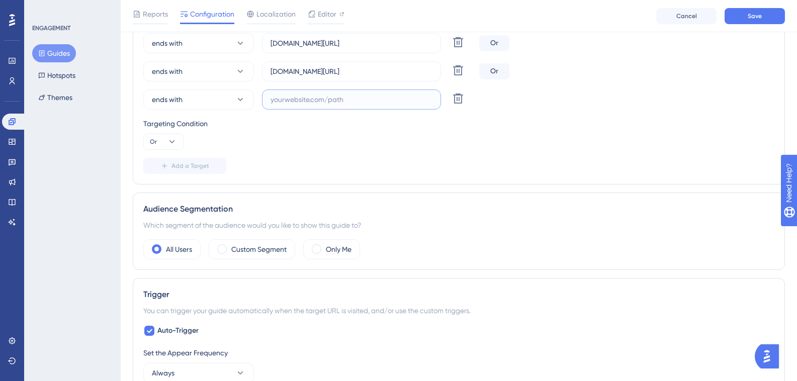
click at [371, 100] on input "text" at bounding box center [351, 99] width 162 height 11
paste input "marsalaaparthotel"
drag, startPoint x: 301, startPoint y: 73, endPoint x: 409, endPoint y: 75, distance: 107.6
click at [409, 75] on input "bahhotel.hitspms.net/#/home" at bounding box center [351, 71] width 162 height 11
click at [400, 92] on label "marsalaaparthotel" at bounding box center [351, 99] width 179 height 20
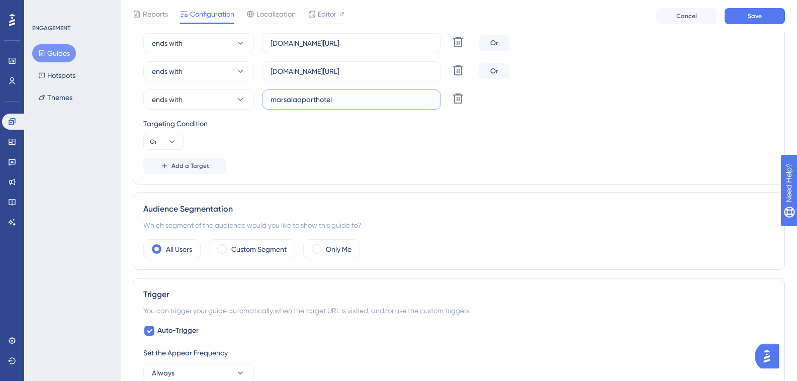
click at [400, 94] on input "marsalaaparthotel" at bounding box center [351, 99] width 162 height 11
paste input "hitspms.net/#/home"
type input "marsalaaparthotel.hitspms.net/#/home"
click at [182, 169] on span "Add a Target" at bounding box center [190, 166] width 38 height 8
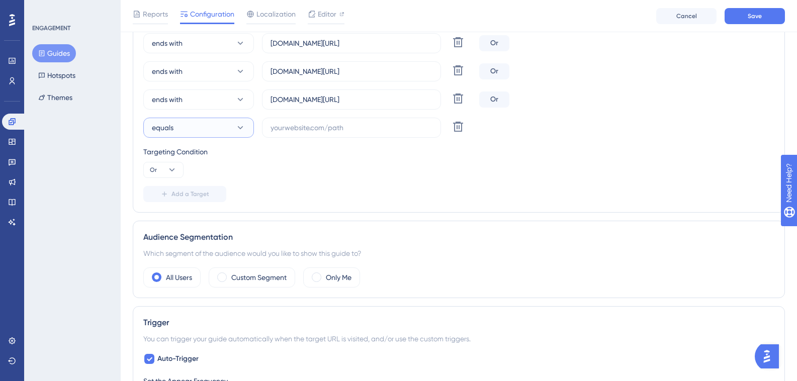
click at [186, 125] on button "equals" at bounding box center [198, 128] width 111 height 20
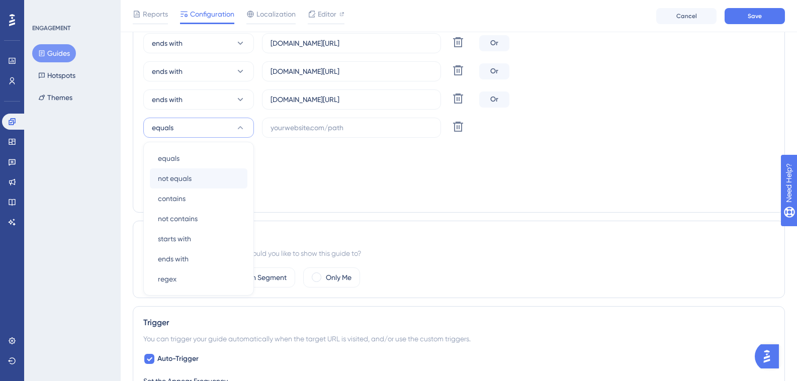
scroll to position [519, 0]
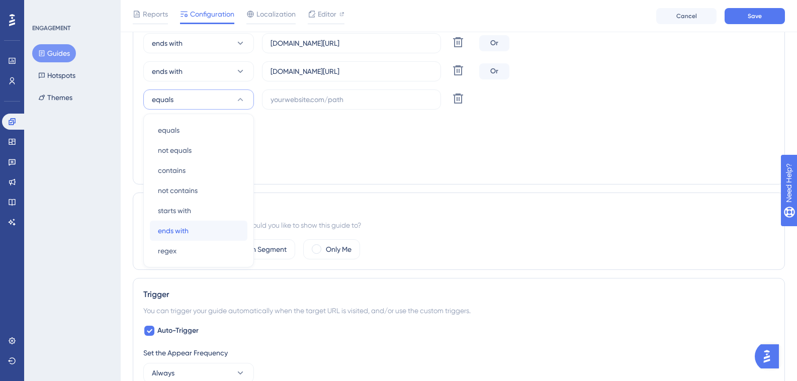
click at [198, 231] on div "ends with ends with" at bounding box center [198, 231] width 81 height 20
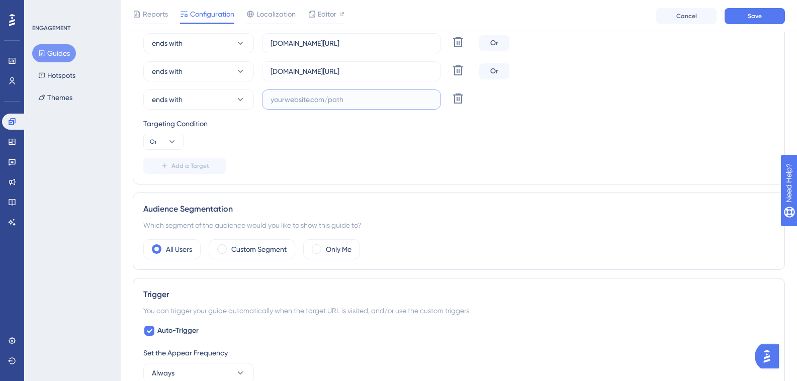
click at [280, 98] on input "text" at bounding box center [351, 99] width 162 height 11
paste input "polarriohotel"
drag, startPoint x: 332, startPoint y: 70, endPoint x: 472, endPoint y: 61, distance: 140.6
click at [390, 105] on input "polarriohotel" at bounding box center [351, 99] width 162 height 11
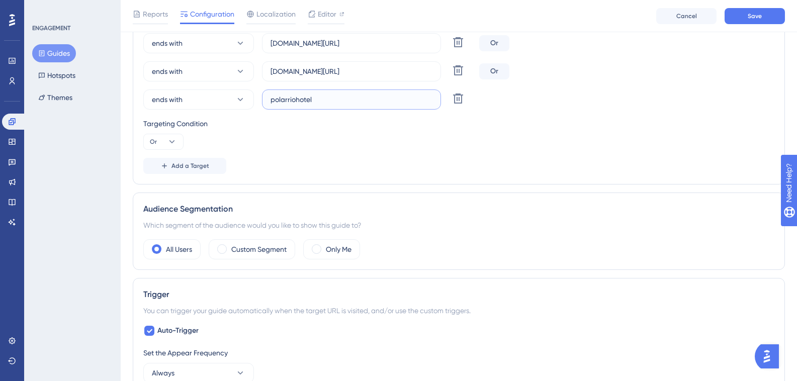
paste input ".hitspms.net/#/home"
type input "polarriohotel.hitspms.net/#/home"
click at [195, 166] on span "Add a Target" at bounding box center [190, 166] width 38 height 8
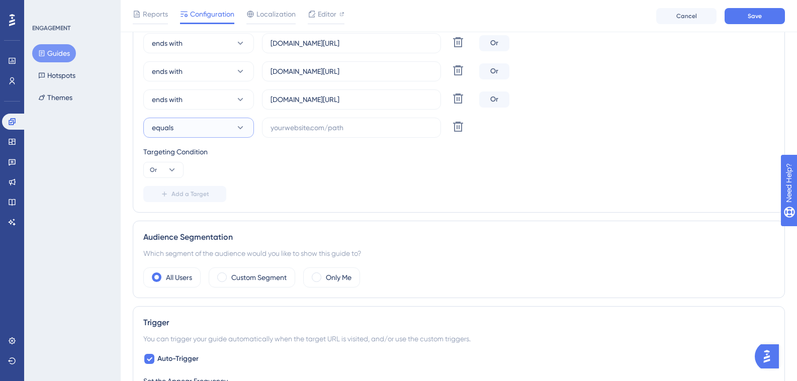
click at [190, 130] on button "equals" at bounding box center [198, 128] width 111 height 20
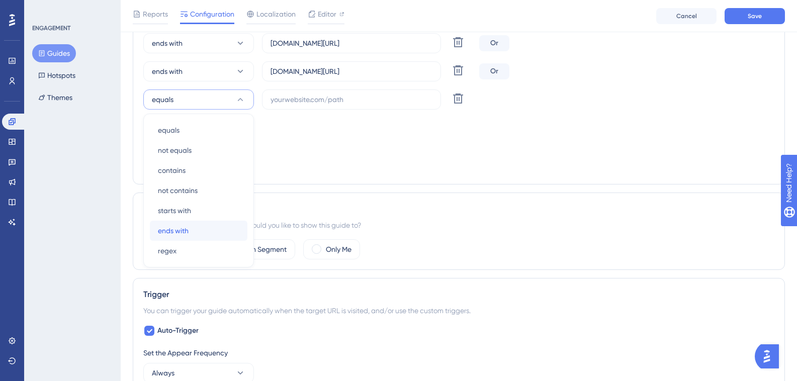
drag, startPoint x: 195, startPoint y: 227, endPoint x: 195, endPoint y: 260, distance: 32.7
click at [195, 228] on div "ends with ends with" at bounding box center [198, 231] width 81 height 20
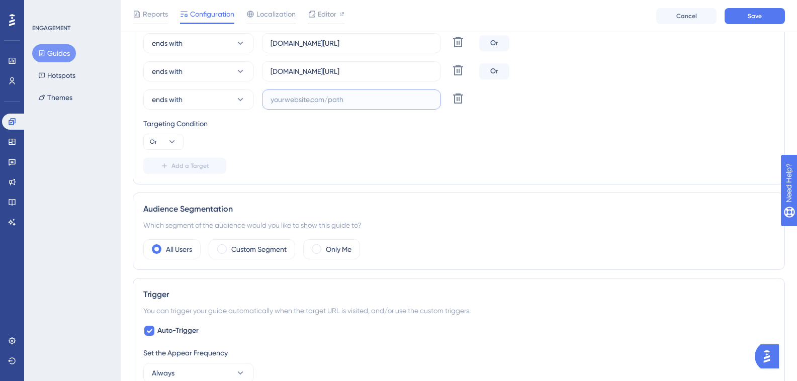
click at [347, 104] on input "text" at bounding box center [351, 99] width 162 height 11
paste input "hamptonpark"
drag, startPoint x: 312, startPoint y: 71, endPoint x: 392, endPoint y: 71, distance: 80.4
click at [392, 71] on input "polarriohotel.hitspms.net/#/home" at bounding box center [351, 71] width 162 height 11
click at [365, 106] on label "hamptonpark" at bounding box center [351, 99] width 179 height 20
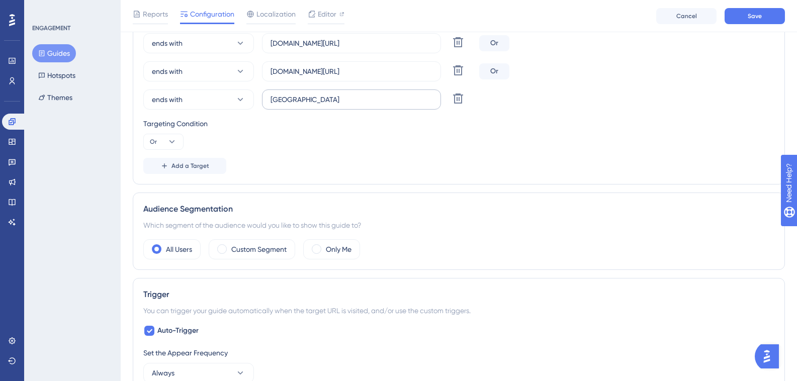
click at [365, 105] on input "hamptonpark" at bounding box center [351, 99] width 162 height 11
paste input ".hitspms.net/#/home"
type input "hamptonpark.hitspms.net/#/home"
click at [187, 166] on span "Add a Target" at bounding box center [190, 166] width 38 height 8
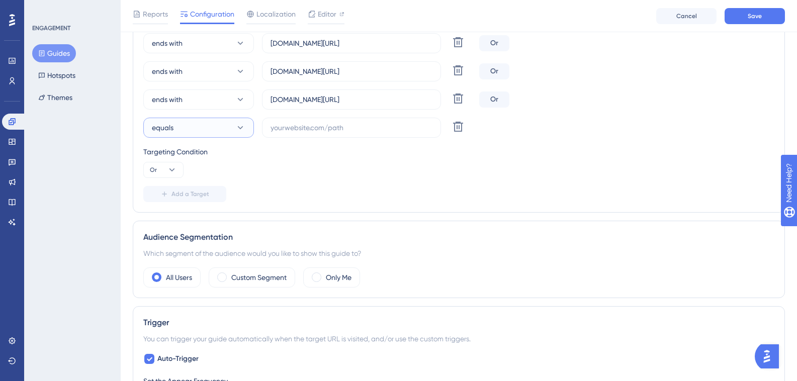
click at [208, 134] on button "equals" at bounding box center [198, 128] width 111 height 20
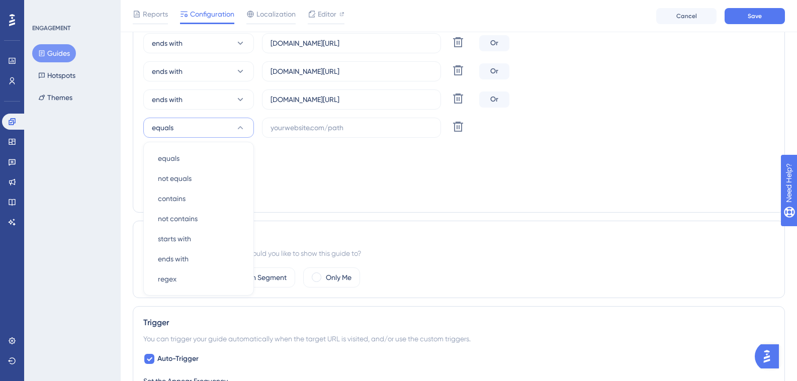
scroll to position [575, 0]
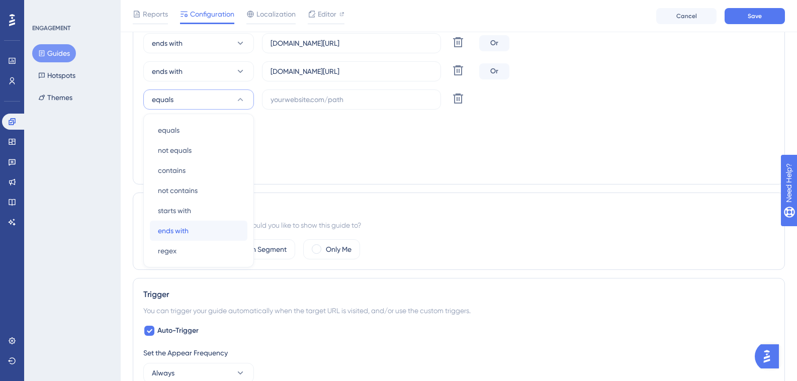
click at [207, 230] on div "ends with ends with" at bounding box center [198, 231] width 81 height 20
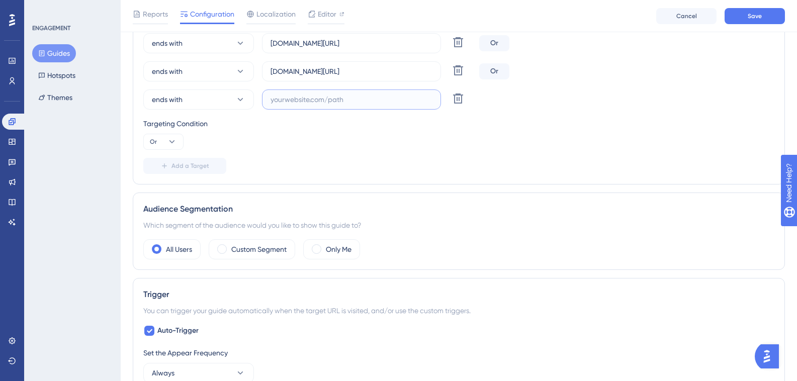
click at [361, 99] on input "text" at bounding box center [351, 99] width 162 height 11
paste input "hotelandardac"
drag, startPoint x: 324, startPoint y: 70, endPoint x: 391, endPoint y: 69, distance: 66.8
click at [391, 69] on input "hamptonpark.hitspms.net/#/home" at bounding box center [351, 71] width 162 height 11
click at [366, 97] on input "hotelandardac" at bounding box center [351, 99] width 162 height 11
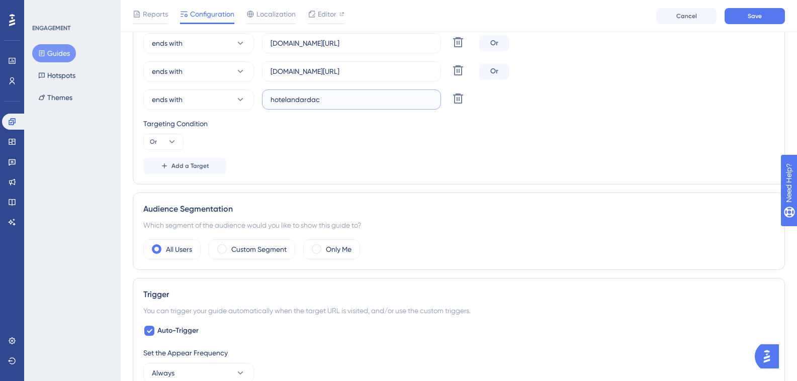
paste input ".hitspms.net/#/home"
type input "hotelandardac.hitspms.net/#/home"
click at [190, 167] on span "Add a Target" at bounding box center [190, 166] width 38 height 8
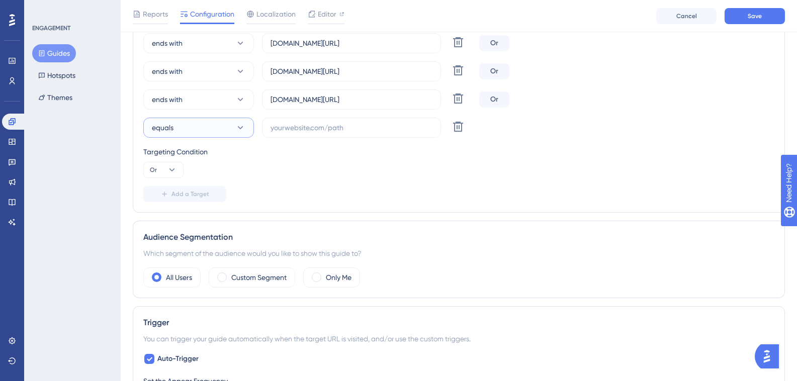
click at [186, 124] on button "equals" at bounding box center [198, 128] width 111 height 20
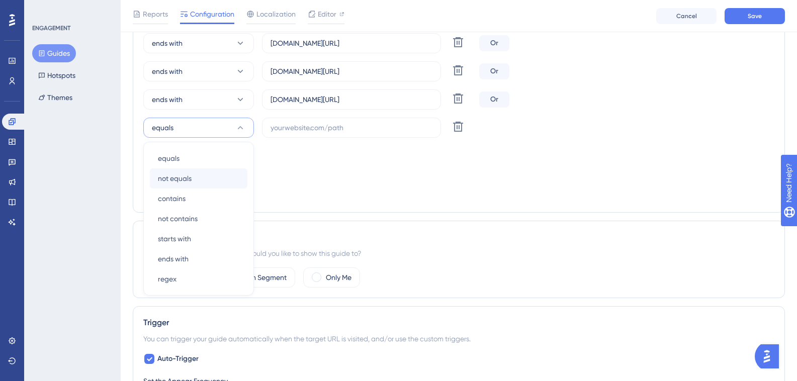
scroll to position [604, 0]
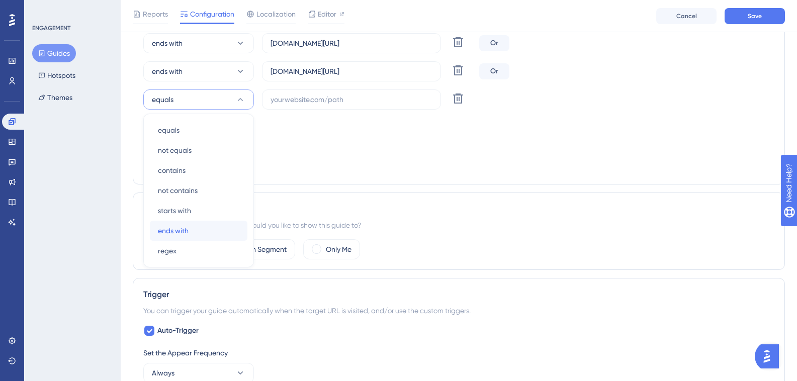
click at [201, 227] on div "ends with ends with" at bounding box center [198, 231] width 81 height 20
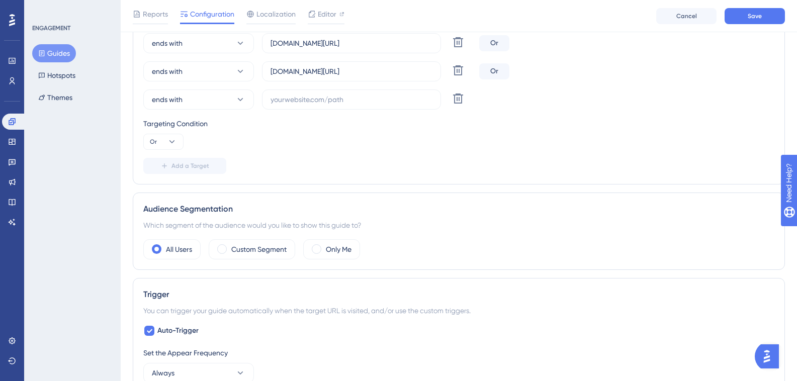
click at [335, 94] on input "text" at bounding box center [351, 99] width 162 height 11
paste input "eldoradoflat"
drag, startPoint x: 320, startPoint y: 71, endPoint x: 449, endPoint y: 71, distance: 128.7
click at [449, 71] on div "ends with hotelandardac.hitspms.net/#/home Delete" at bounding box center [309, 71] width 332 height 20
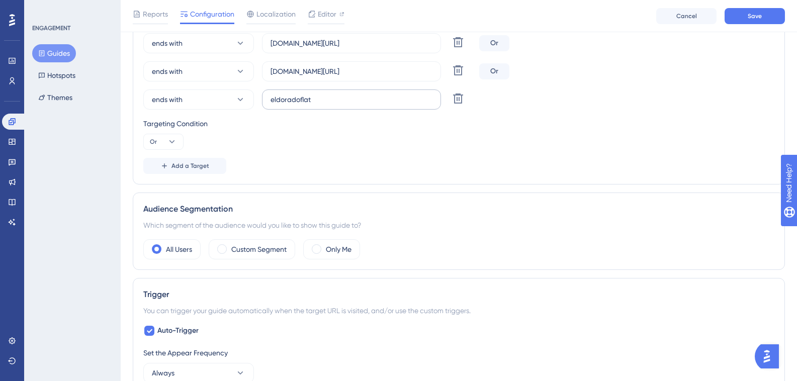
click at [349, 92] on label "eldoradoflat" at bounding box center [351, 99] width 179 height 20
click at [349, 94] on input "eldoradoflat" at bounding box center [351, 99] width 162 height 11
paste input "hitspms.net/#/home"
drag, startPoint x: 310, startPoint y: 97, endPoint x: 317, endPoint y: 161, distance: 65.3
click at [310, 98] on input "eldoradoflathitspms.net/#/home" at bounding box center [351, 99] width 162 height 11
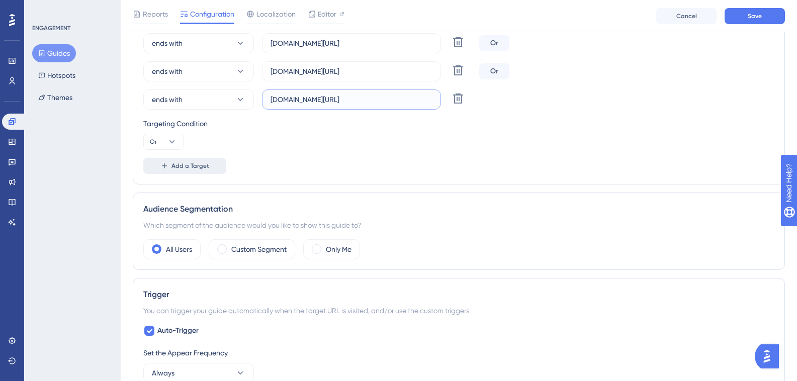
type input "eldoradoflat.hitspms.net/#/home"
drag, startPoint x: 203, startPoint y: 170, endPoint x: 193, endPoint y: 169, distance: 10.2
click at [198, 170] on button "Add a Target" at bounding box center [184, 166] width 83 height 16
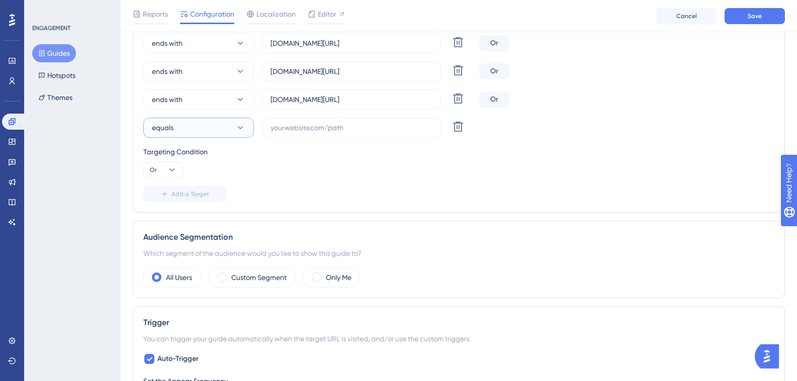
drag, startPoint x: 232, startPoint y: 120, endPoint x: 231, endPoint y: 126, distance: 5.6
click at [232, 121] on button "equals" at bounding box center [198, 128] width 111 height 20
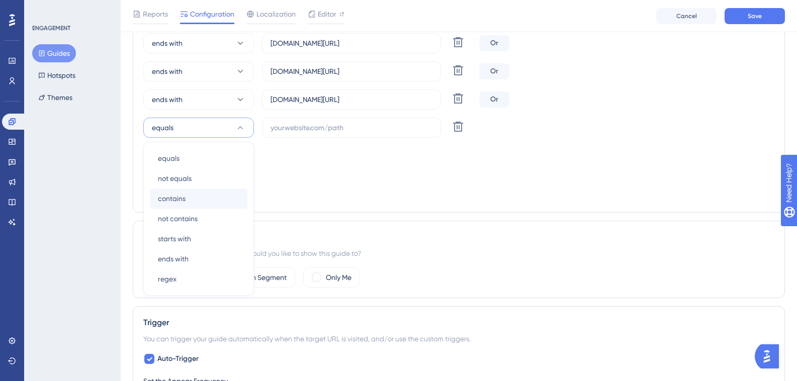
scroll to position [632, 0]
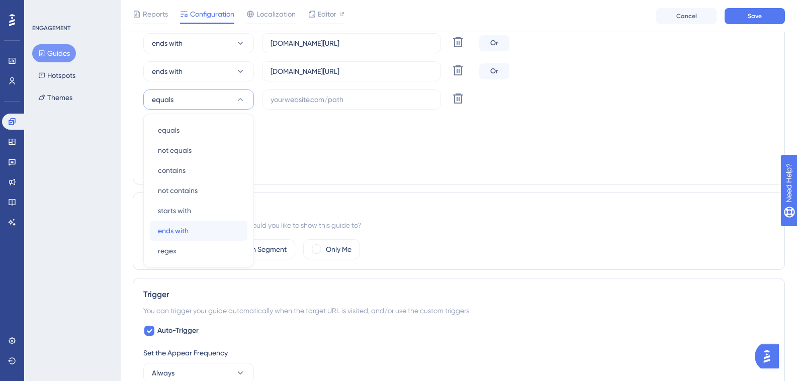
click at [196, 240] on div "ends with ends with" at bounding box center [198, 231] width 81 height 20
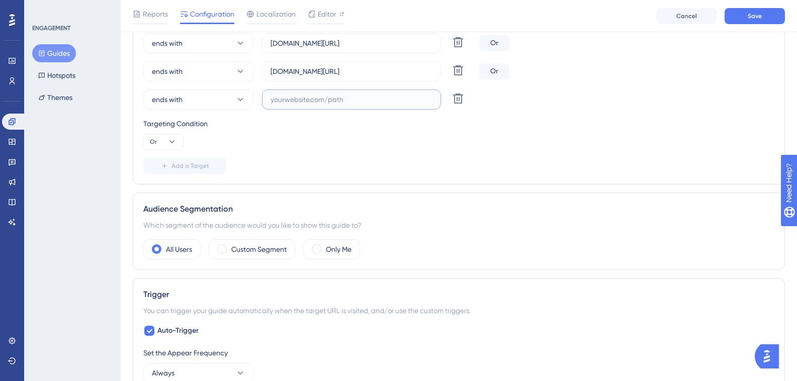
click at [378, 101] on input "text" at bounding box center [351, 99] width 162 height 11
paste input "hotelsanpaolo"
drag, startPoint x: 311, startPoint y: 72, endPoint x: 400, endPoint y: 68, distance: 89.1
click at [400, 68] on input "eldoradoflat.hitspms.net/#/home" at bounding box center [351, 71] width 162 height 11
click at [367, 105] on label "hotelsanpaolo" at bounding box center [351, 99] width 179 height 20
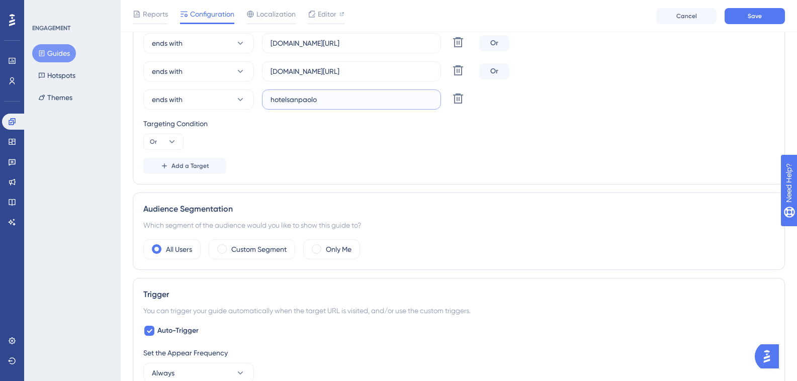
click at [367, 105] on input "hotelsanpaolo" at bounding box center [351, 99] width 162 height 11
paste input ".hitspms.net/#/home"
type input "hotelsanpaolo.hitspms.net/#/home"
click at [189, 164] on span "Add a Target" at bounding box center [190, 166] width 38 height 8
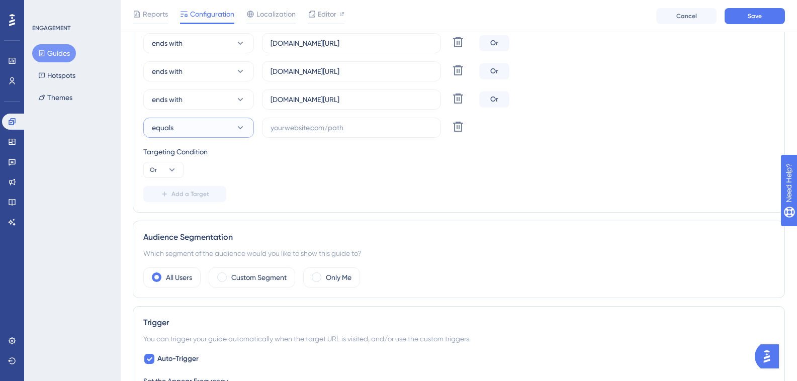
click at [181, 130] on button "equals" at bounding box center [198, 128] width 111 height 20
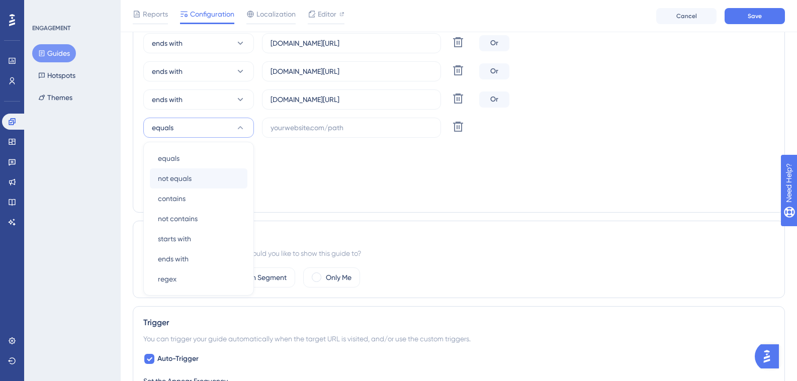
scroll to position [660, 0]
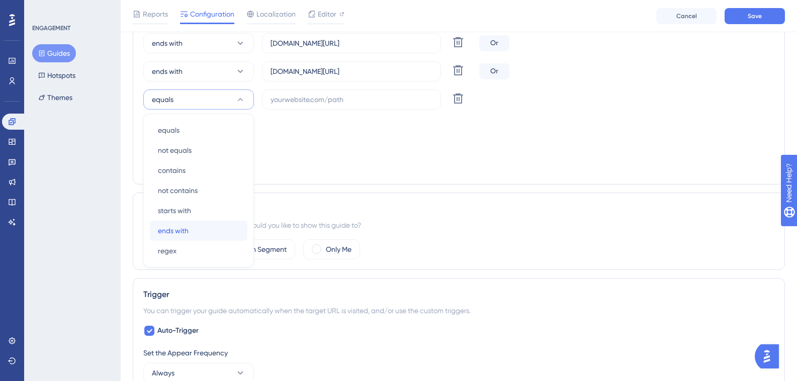
click at [194, 227] on div "ends with ends with" at bounding box center [198, 231] width 81 height 20
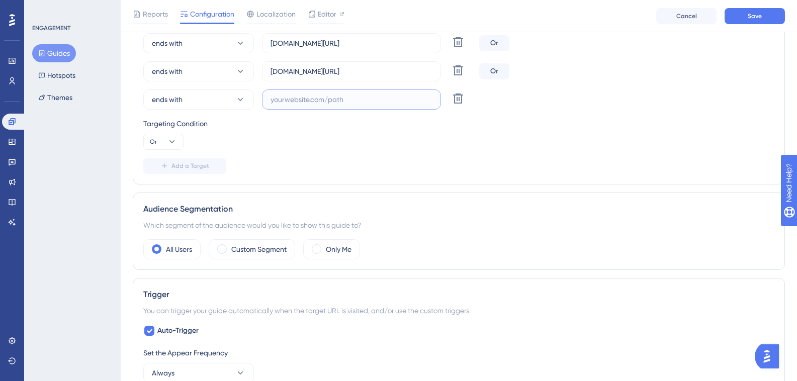
click at [286, 105] on input "text" at bounding box center [351, 99] width 162 height 11
paste input "hoteldosertao"
drag, startPoint x: 319, startPoint y: 72, endPoint x: 386, endPoint y: 71, distance: 66.4
click at [386, 71] on input "hotelsanpaolo.hitspms.net/#/home" at bounding box center [351, 71] width 162 height 11
click at [357, 105] on label "hoteldosertao" at bounding box center [351, 99] width 179 height 20
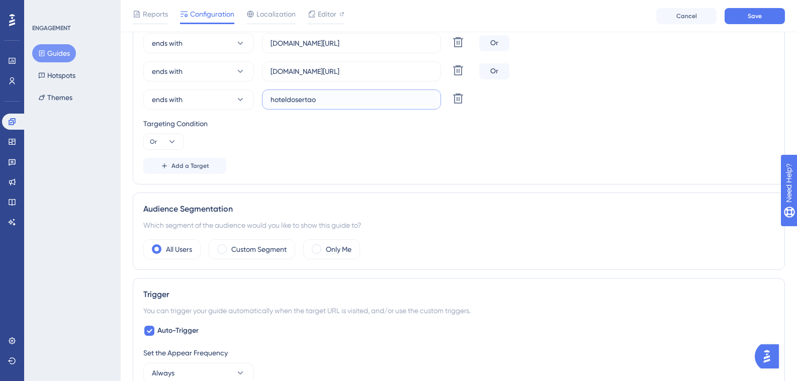
click at [357, 105] on input "hoteldosertao" at bounding box center [351, 99] width 162 height 11
paste input "hitspms.net/#/home"
drag, startPoint x: 319, startPoint y: 102, endPoint x: 322, endPoint y: 108, distance: 6.7
click at [320, 103] on input "hoteldosertaohitspms.net/#/home" at bounding box center [351, 99] width 162 height 11
type input "hoteldosertao.hitspms.net/#/home"
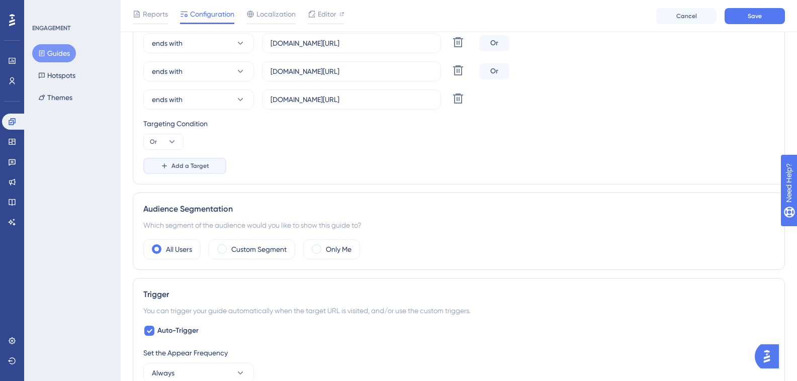
click at [177, 161] on button "Add a Target" at bounding box center [184, 166] width 83 height 16
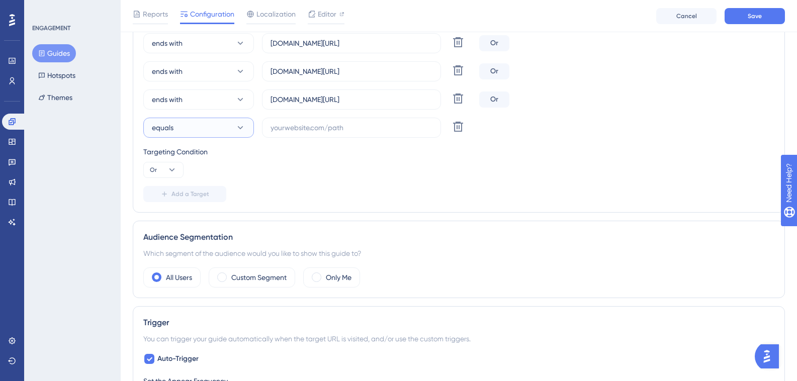
click at [181, 129] on button "equals" at bounding box center [198, 128] width 111 height 20
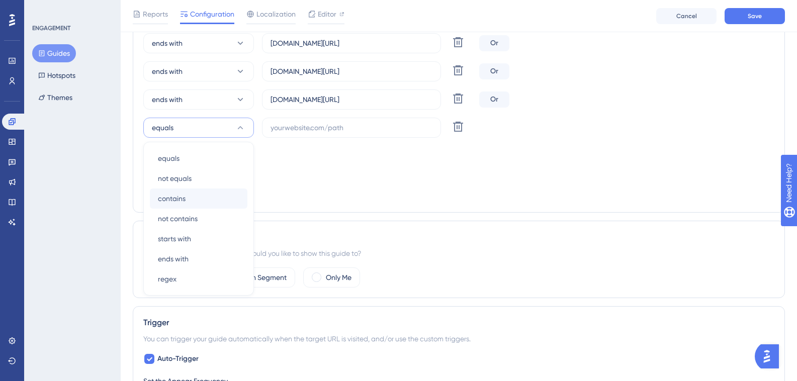
scroll to position [688, 0]
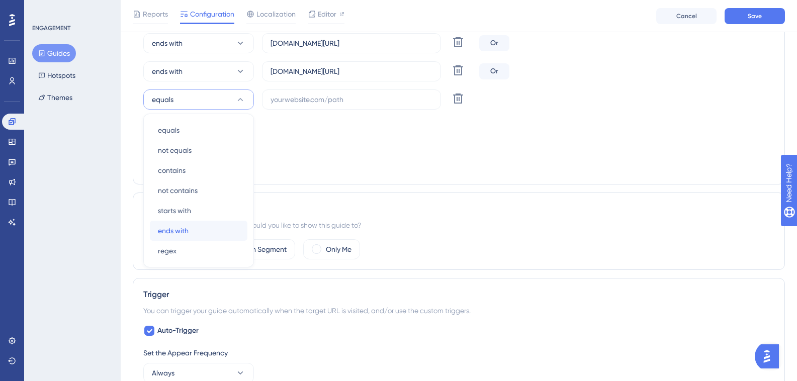
click at [186, 232] on span "ends with" at bounding box center [173, 231] width 31 height 12
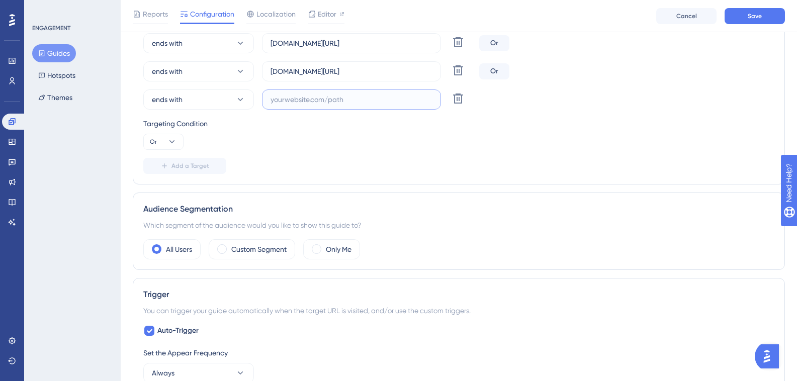
drag, startPoint x: 279, startPoint y: 96, endPoint x: 296, endPoint y: 92, distance: 17.1
click at [280, 97] on input "text" at bounding box center [351, 99] width 162 height 11
paste input "luzplazahotel"
drag, startPoint x: 316, startPoint y: 71, endPoint x: 418, endPoint y: 71, distance: 102.5
click at [418, 71] on input "hoteldosertao.hitspms.net/#/home" at bounding box center [351, 71] width 162 height 11
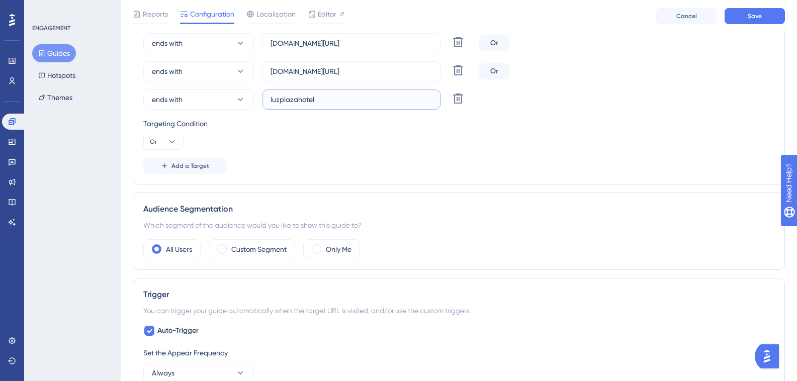
click at [347, 104] on input "luzplazahotel" at bounding box center [351, 99] width 162 height 11
paste input ".hitspms.net/#/home"
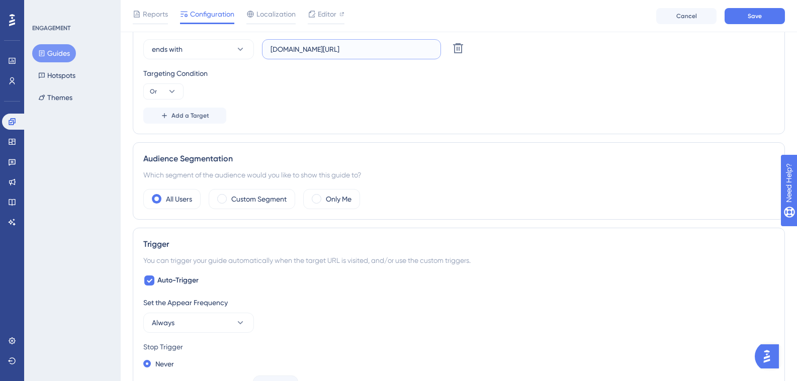
scroll to position [487, 0]
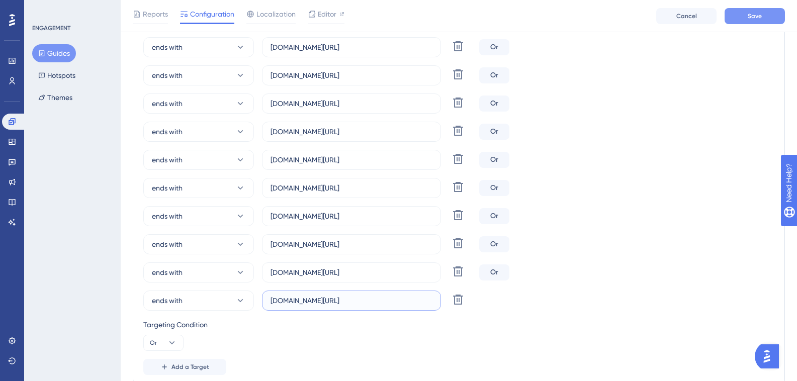
type input "luzplazahotel.hitspms.net/#/home"
click at [773, 19] on button "Save" at bounding box center [754, 16] width 60 height 16
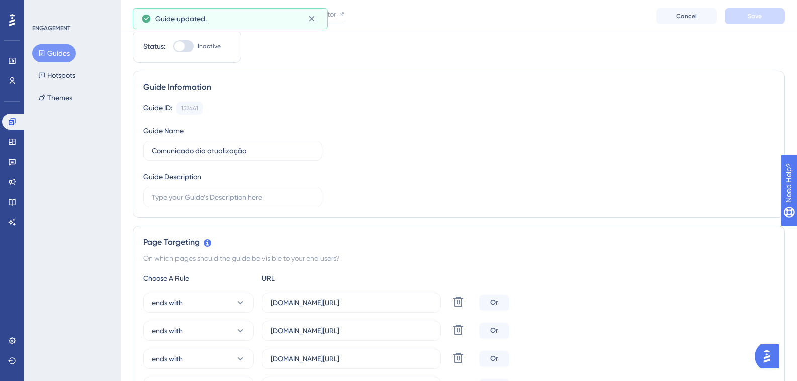
scroll to position [0, 0]
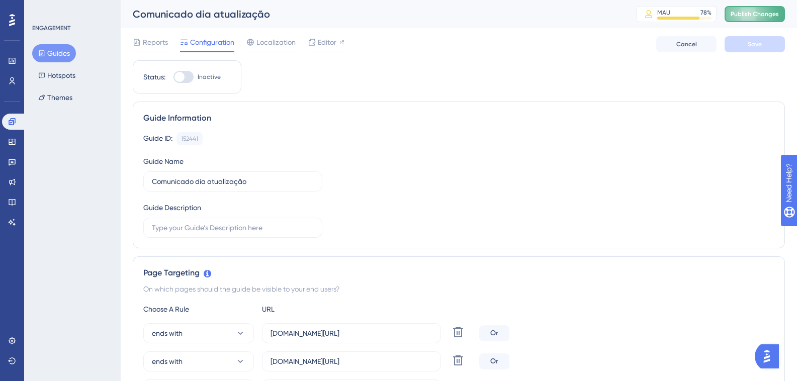
click at [772, 12] on button "Publish Changes" at bounding box center [754, 14] width 60 height 16
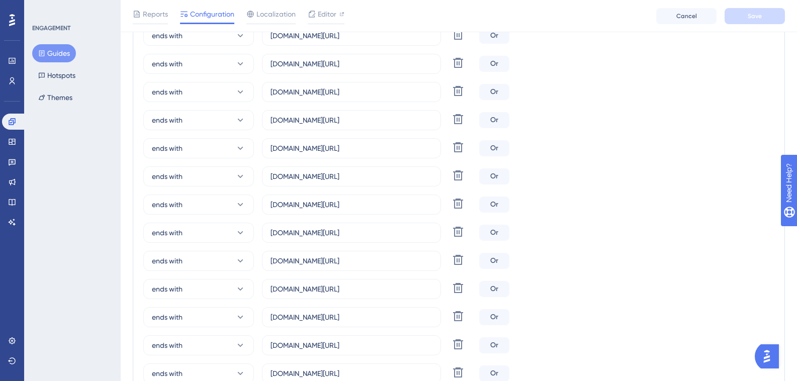
scroll to position [251, 0]
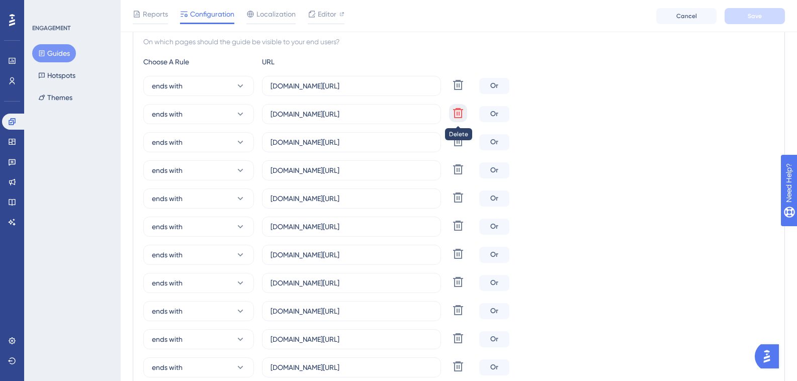
click at [456, 114] on icon at bounding box center [458, 113] width 10 height 10
type input "hoteisamazon.hitspms.net/#/home"
type input "hotelpinheiro.hitspms.net/#/home"
type input "minaspalace.hitspms.net/#/home"
type input "farialimaflat.hitspms.net/#/home"
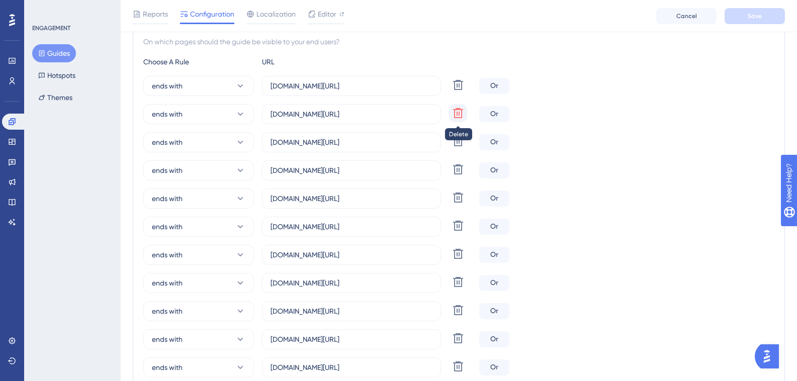
type input "semprehotel.hitspms.net/#/home"
type input "agulhonhotel.hitspms.net/#/home"
type input "bahhotel.hitspms.net/#/home"
type input "marsalaaparthotel.hitspms.net/#/home"
type input "polarriohotel.hitspms.net/#/home"
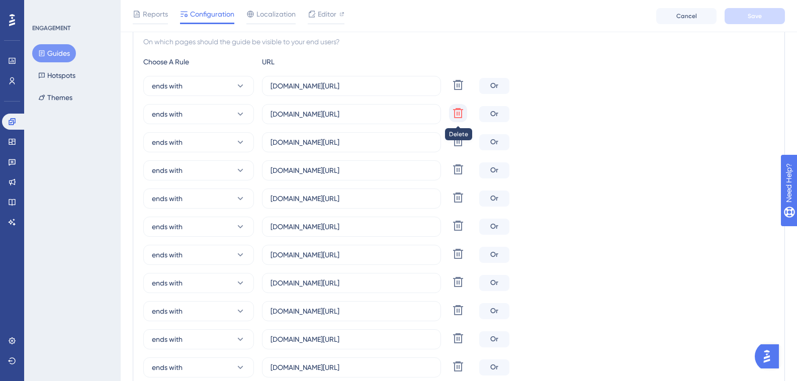
type input "hamptonpark.hitspms.net/#/home"
type input "hotelandardac.hitspms.net/#/home"
type input "eldoradoflat.hitspms.net/#/home"
type input "hotelsanpaolo.hitspms.net/#/home"
type input "hoteldosertao.hitspms.net/#/home"
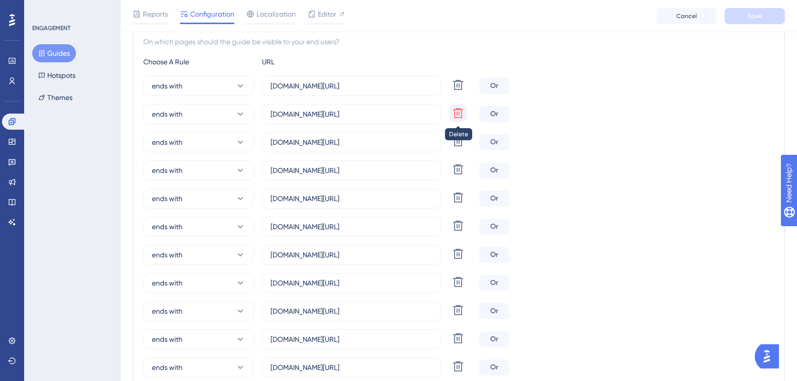
type input "luzplazahotel.hitspms.net/#/home"
click at [737, 11] on button "Save" at bounding box center [754, 16] width 60 height 16
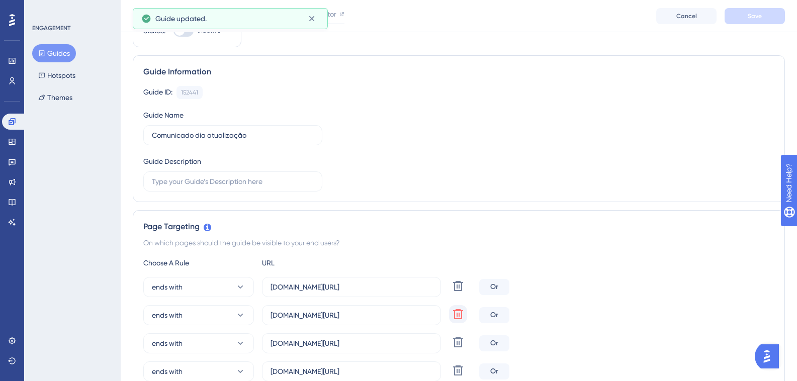
scroll to position [0, 0]
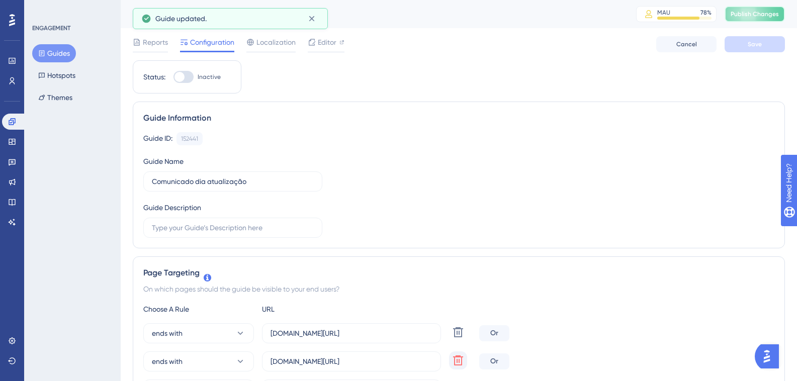
click at [748, 8] on button "Publish Changes" at bounding box center [754, 14] width 60 height 16
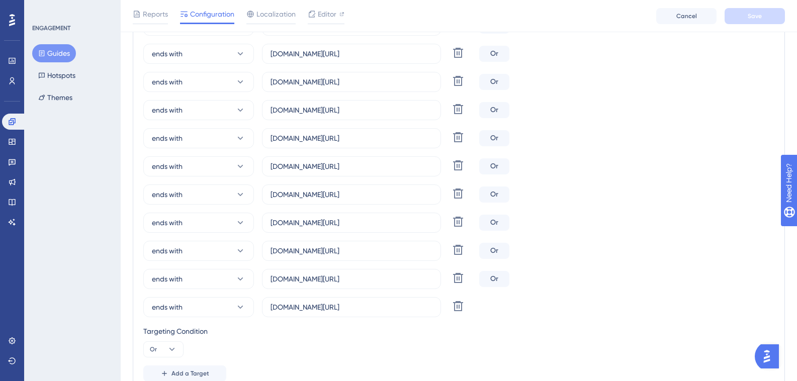
scroll to position [653, 0]
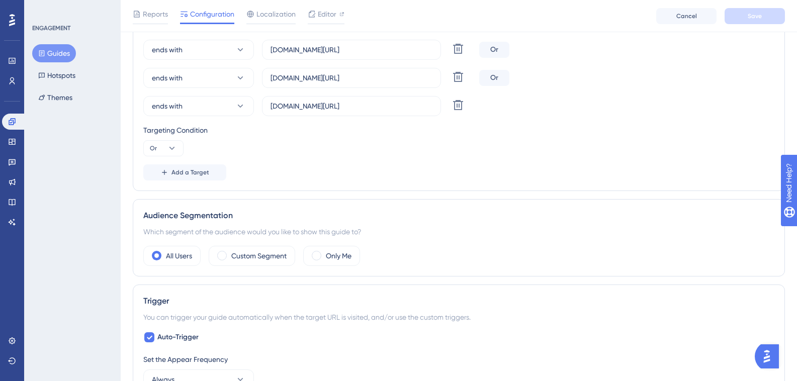
click at [50, 59] on button "Guides" at bounding box center [54, 53] width 44 height 18
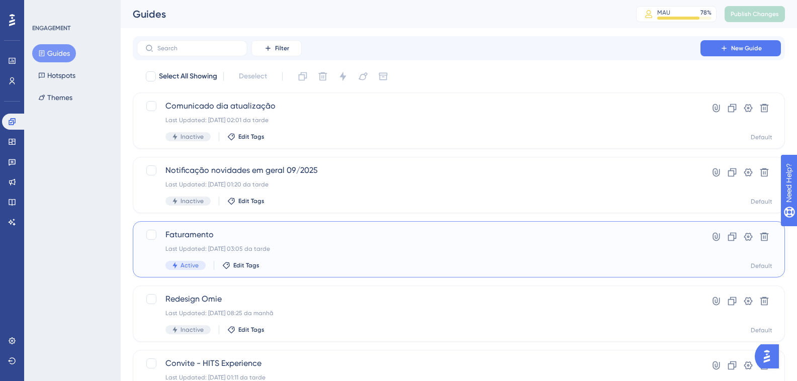
click at [324, 246] on div "Last Updated: 19.09.2025 03:05 da tarde" at bounding box center [418, 249] width 506 height 8
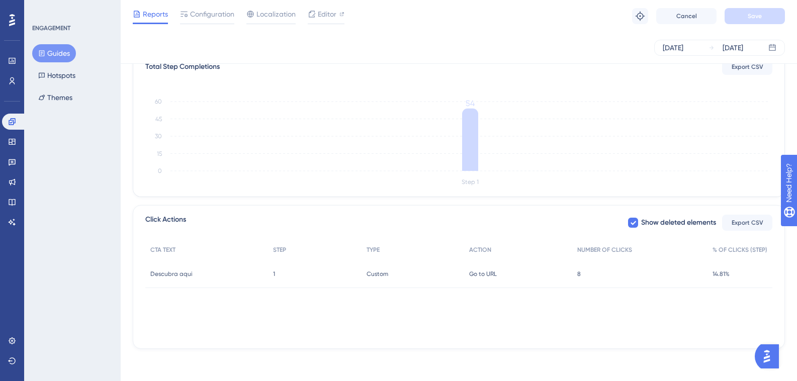
scroll to position [5, 0]
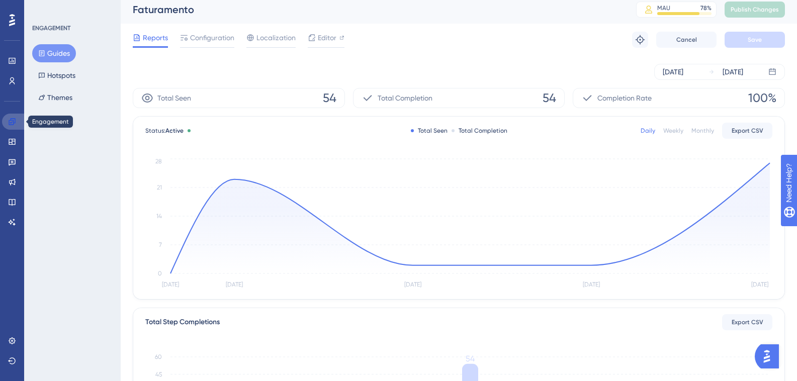
click at [14, 126] on link at bounding box center [14, 122] width 24 height 16
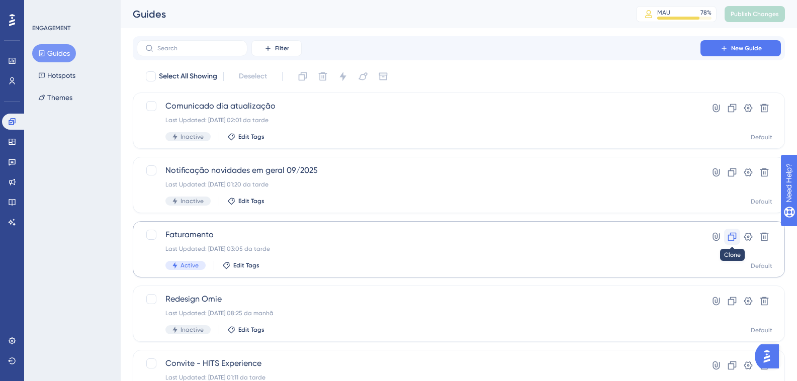
click at [731, 239] on icon at bounding box center [732, 237] width 10 height 10
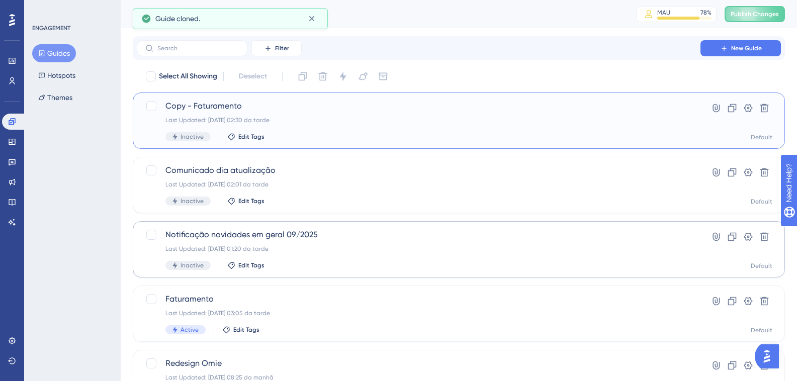
click at [201, 113] on div "Copy - Faturamento Last Updated: 22.09.2025 02:30 da tarde Inactive Edit Tags" at bounding box center [418, 120] width 506 height 41
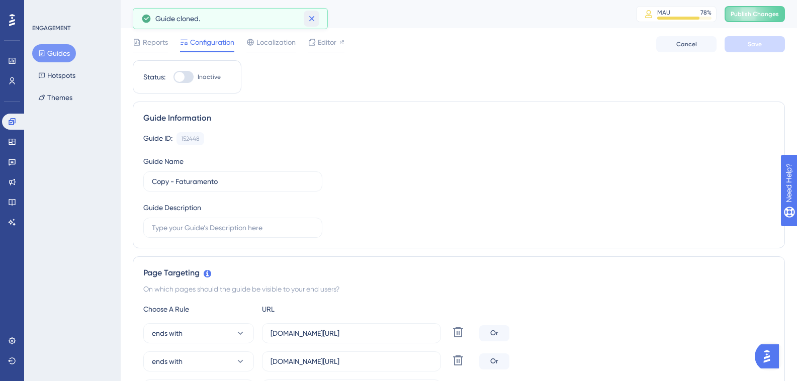
click at [313, 22] on icon at bounding box center [312, 19] width 10 height 10
click at [211, 171] on label "Copy - Faturamento" at bounding box center [232, 181] width 179 height 20
click at [211, 176] on input "Copy - Faturamento" at bounding box center [233, 181] width 162 height 11
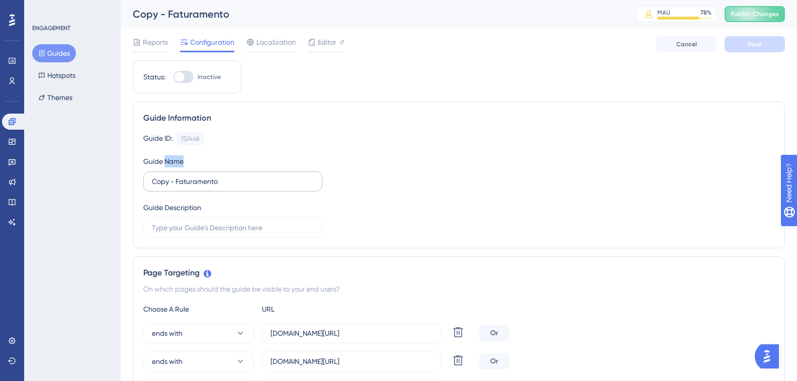
click at [211, 171] on label "Copy - Faturamento" at bounding box center [232, 181] width 179 height 20
click at [211, 176] on input "Copy - Faturamento" at bounding box center [233, 181] width 162 height 11
click at [211, 171] on label "Copy - Faturamento" at bounding box center [232, 181] width 179 height 20
click at [211, 176] on input "Copy - Faturamento" at bounding box center [233, 181] width 162 height 11
click at [204, 183] on input "Copy - Faturamento" at bounding box center [233, 181] width 162 height 11
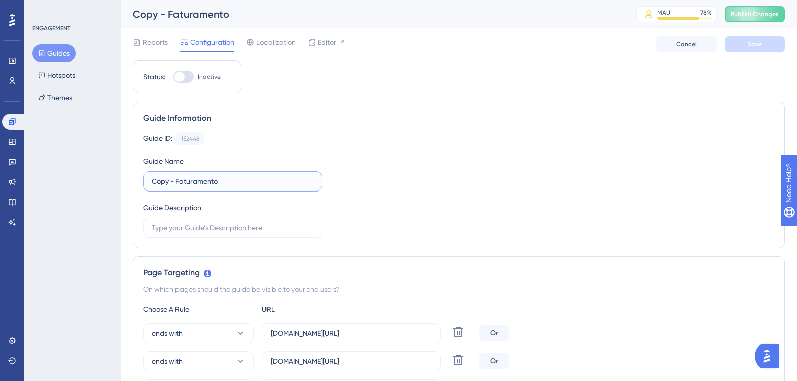
click at [204, 183] on input "Copy - Faturamento" at bounding box center [233, 181] width 162 height 11
type input "Check-in"
click at [761, 36] on button "Save" at bounding box center [754, 44] width 60 height 16
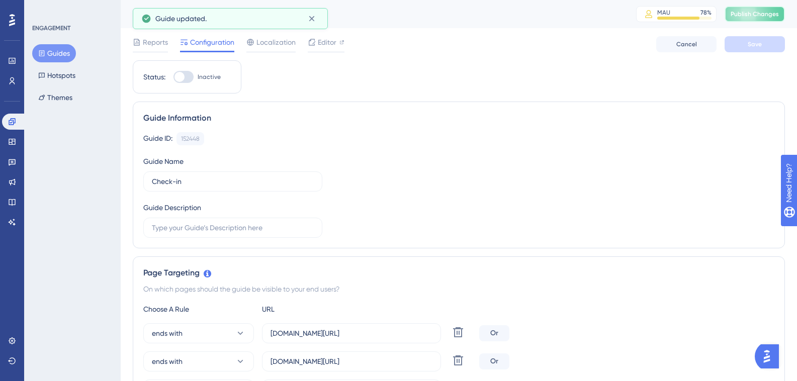
click at [775, 14] on span "Publish Changes" at bounding box center [754, 14] width 48 height 8
click at [336, 48] on div "Editor" at bounding box center [326, 44] width 37 height 16
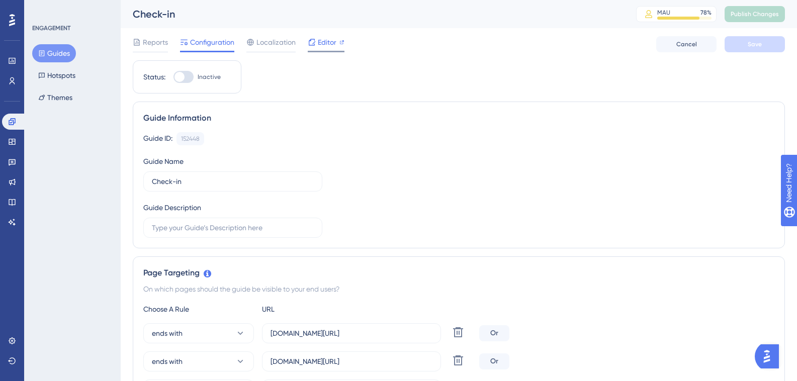
click at [316, 46] on div "Editor" at bounding box center [326, 42] width 37 height 12
click at [771, 17] on span "Publish Changes" at bounding box center [754, 14] width 48 height 8
click at [339, 47] on div at bounding box center [341, 42] width 5 height 12
